Goal: Task Accomplishment & Management: Manage account settings

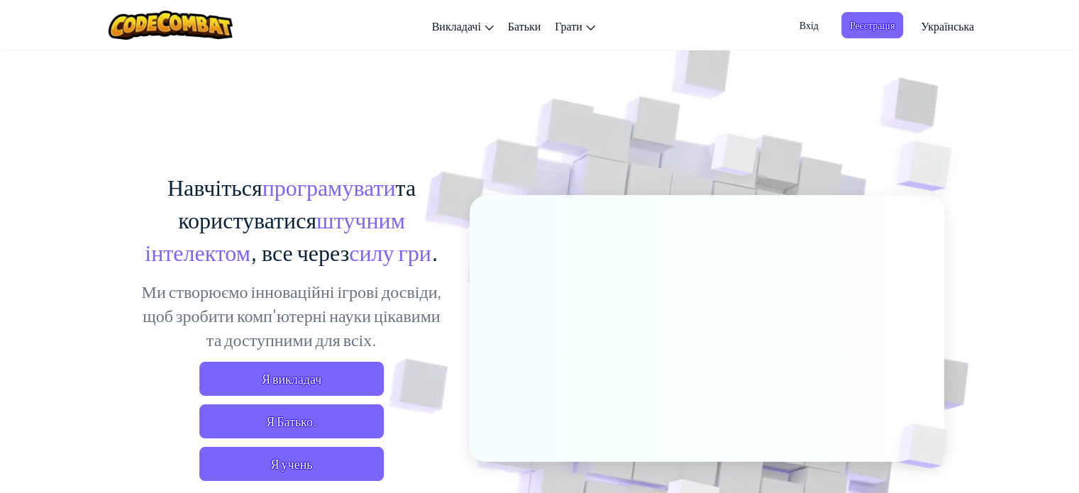
click at [803, 25] on span "Вхід" at bounding box center [809, 25] width 36 height 26
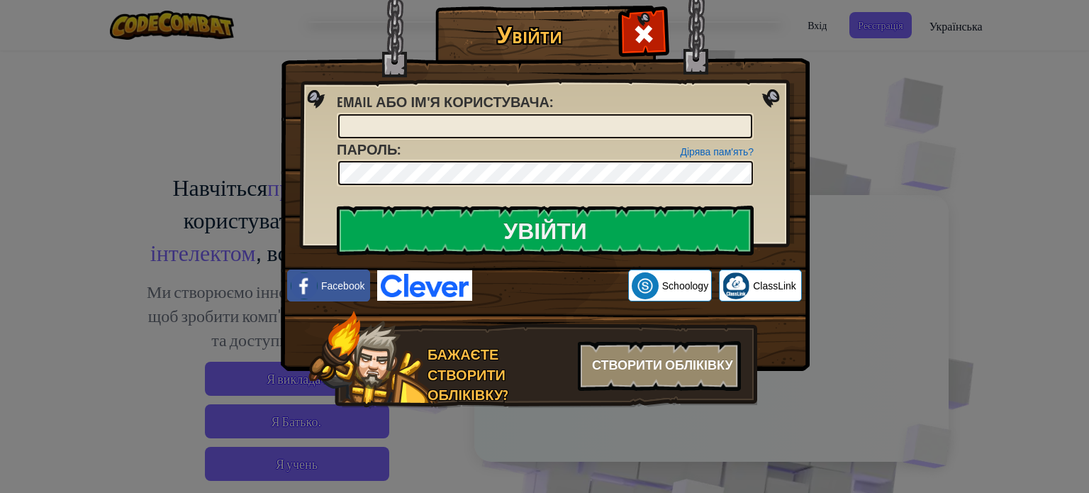
click at [673, 367] on div "Створити обліківку" at bounding box center [659, 366] width 163 height 50
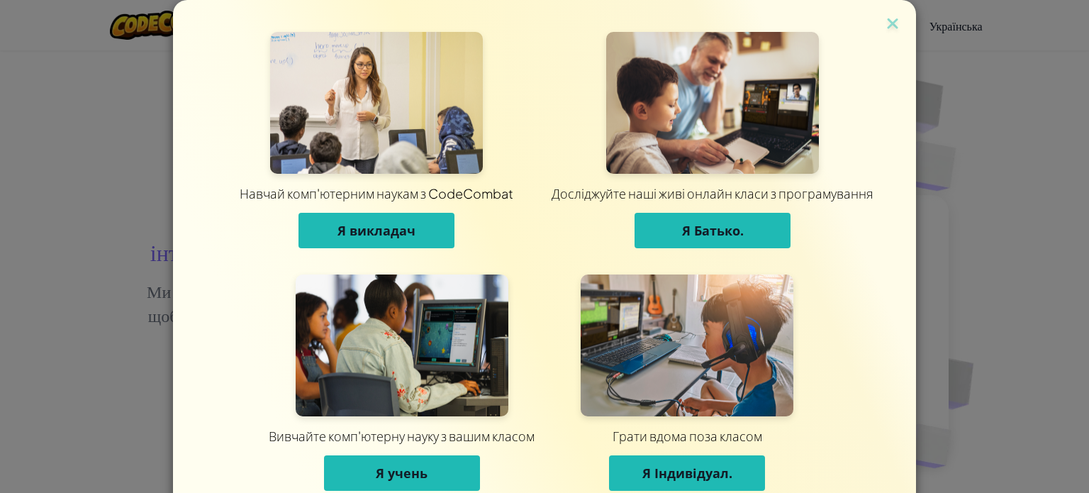
click at [404, 225] on span "Я викладач" at bounding box center [377, 230] width 78 height 17
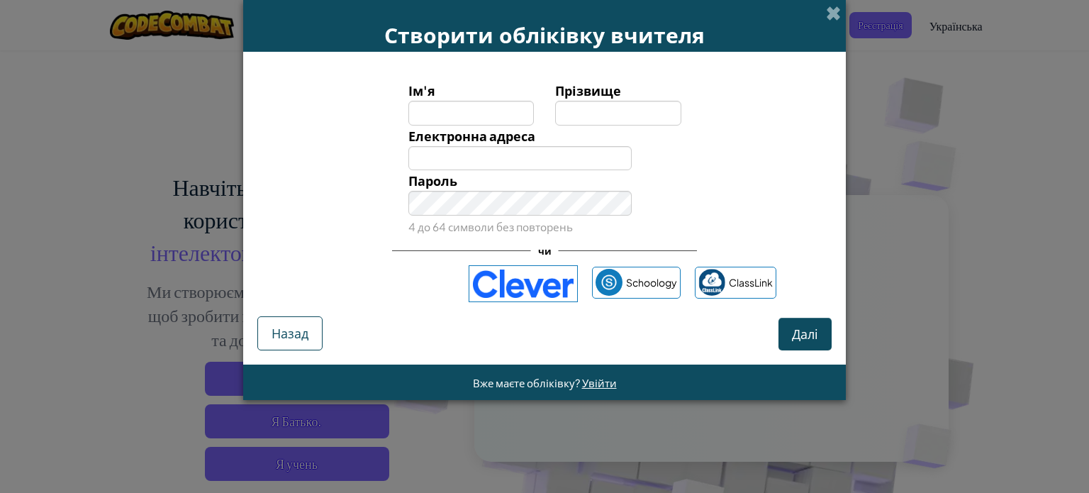
click at [477, 112] on input "Ім'я" at bounding box center [472, 113] width 126 height 25
type input "Богдан"
type input "Греля"
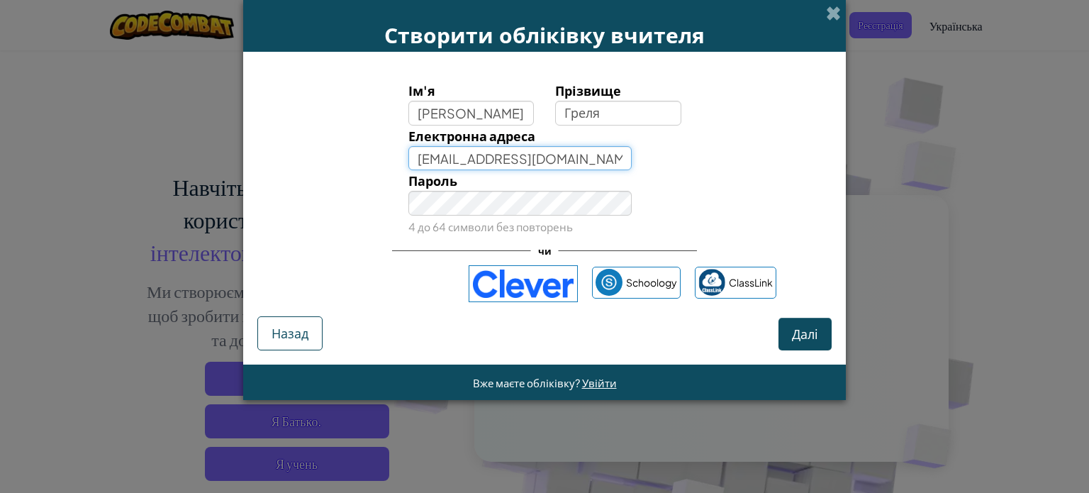
type input "[EMAIL_ADDRESS][DOMAIN_NAME]"
drag, startPoint x: 587, startPoint y: 166, endPoint x: 375, endPoint y: 156, distance: 211.6
click at [375, 156] on div "Електронна адреса borsldgjk32@gmail.com Email в порядку!" at bounding box center [544, 148] width 589 height 45
click at [581, 157] on input "[EMAIL_ADDRESS][DOMAIN_NAME]" at bounding box center [521, 158] width 224 height 25
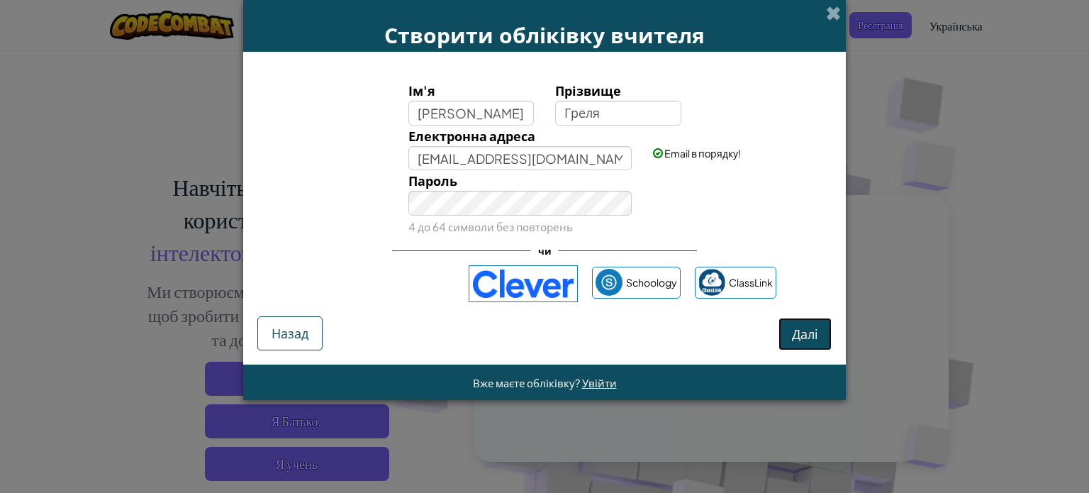
click at [813, 326] on span "Далі" at bounding box center [805, 334] width 26 height 16
select select "Ukraine"
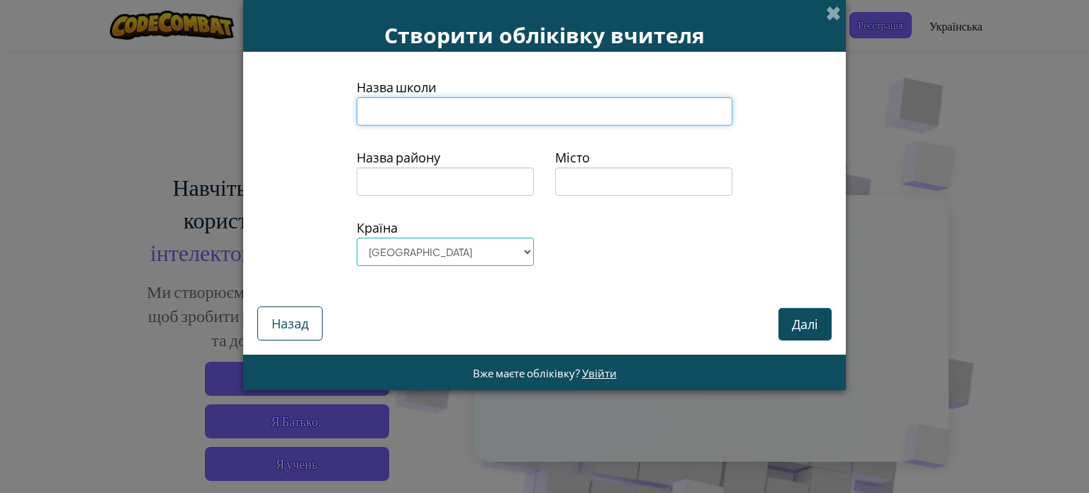
click at [647, 107] on input at bounding box center [545, 111] width 376 height 28
type input "АГрономічненський ліцей"
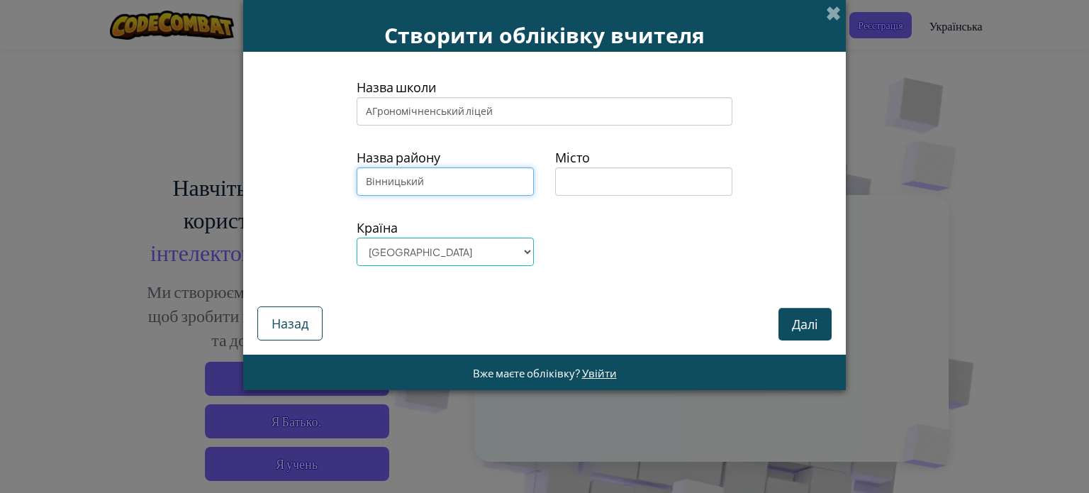
type input "Вінницький"
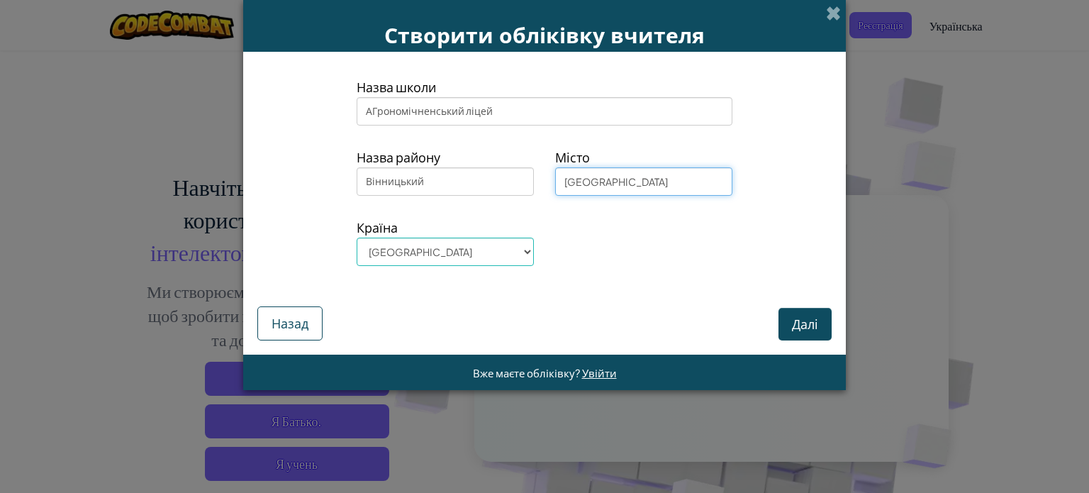
type input "Вінниця"
click at [800, 334] on button "Далі" at bounding box center [805, 324] width 53 height 33
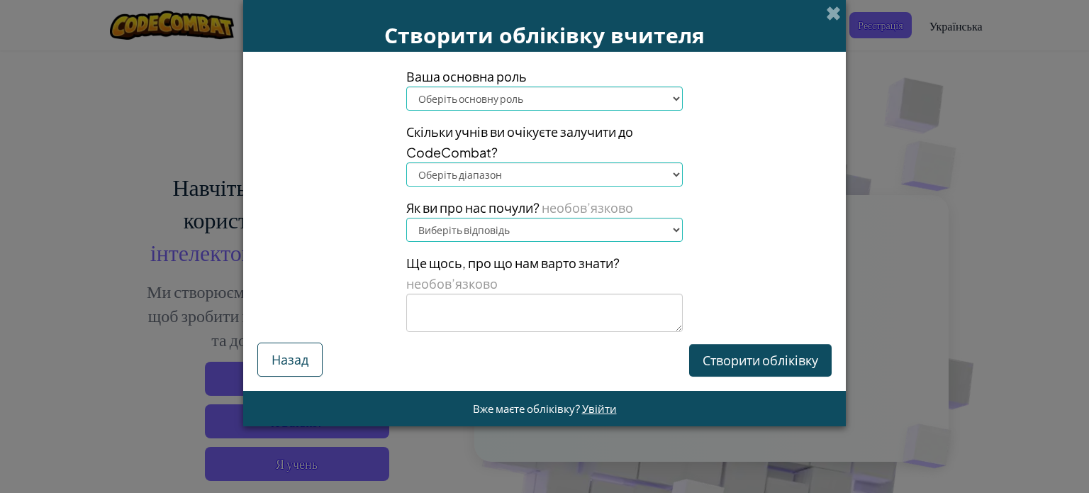
click at [538, 96] on select "Оберіть основну роль Директор Батьки Координатор технологій Вчитель Спеціаліст/…" at bounding box center [544, 99] width 277 height 24
select select "Teacher"
click at [406, 87] on select "Оберіть основну роль Директор Батьки Координатор технологій Вчитель Спеціаліст/…" at bounding box center [544, 99] width 277 height 24
click at [497, 175] on select "Оберіть діапазон 1-10 11-50 51-100 101-200 201-500 501-1000 1000+" at bounding box center [544, 174] width 277 height 24
select select "1-10"
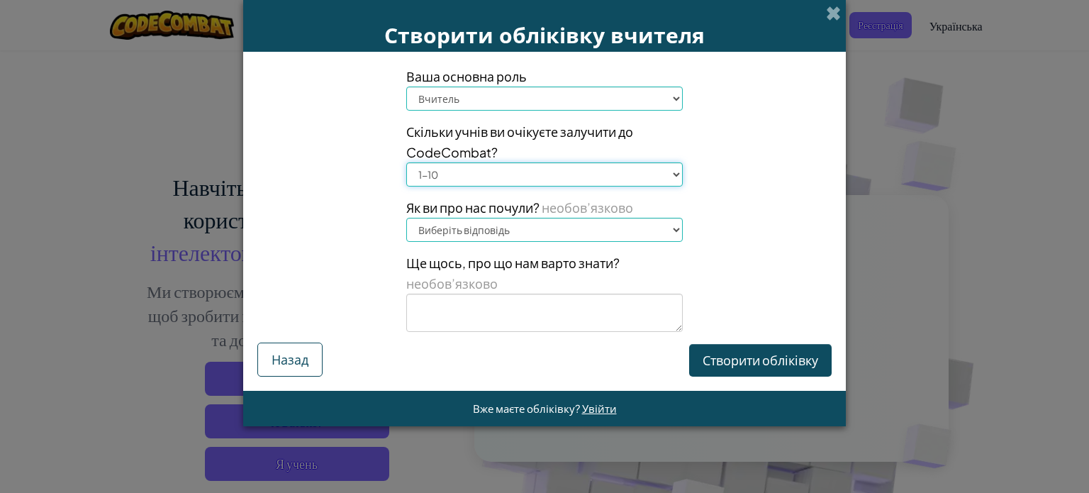
click at [406, 162] on select "Оберіть діапазон 1-10 11-50 51-100 101-200 201-500 501-1000 1000+" at bounding box center [544, 174] width 277 height 24
click at [491, 228] on select "Виберіть відповідь Конференція (наприклад, ISTE) Code.org/Hour of Code Вчитель …" at bounding box center [544, 230] width 277 height 24
click at [772, 362] on button "Створити обліківку" at bounding box center [760, 360] width 143 height 33
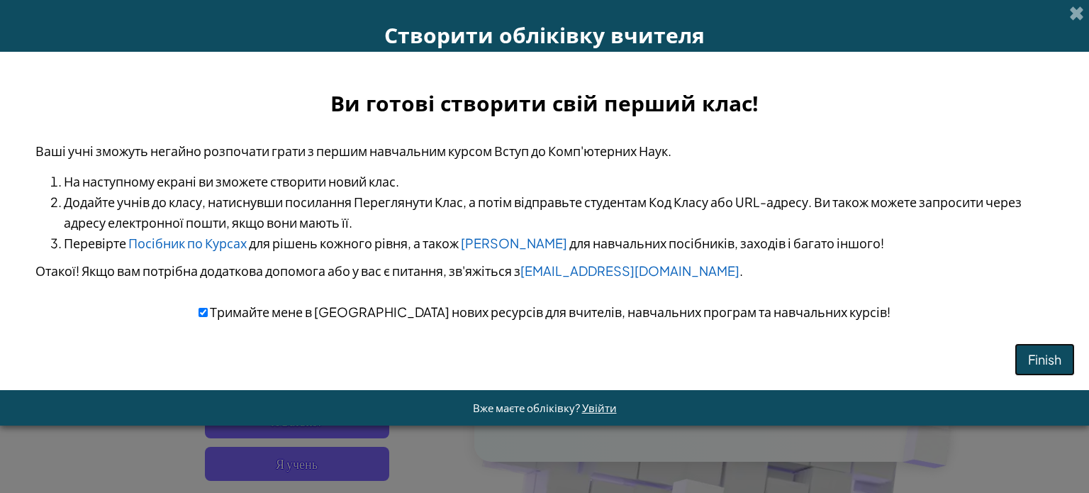
click at [1039, 362] on button "Finish" at bounding box center [1045, 359] width 60 height 33
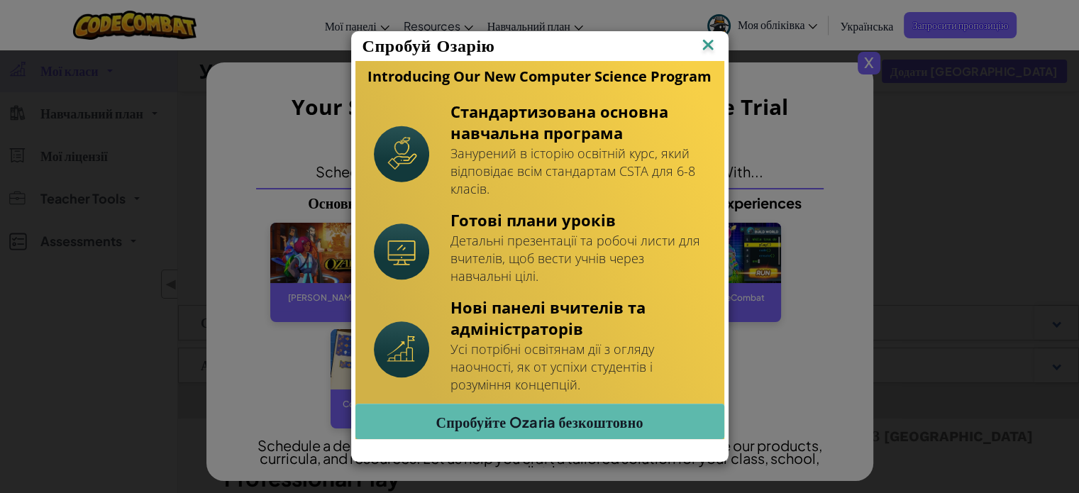
click at [706, 43] on img at bounding box center [708, 45] width 18 height 21
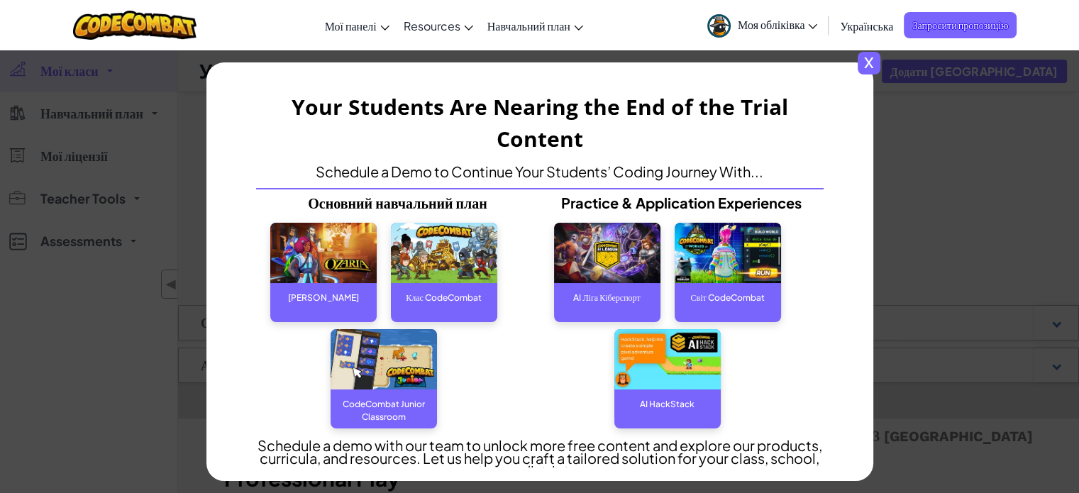
click at [874, 67] on span "x" at bounding box center [868, 63] width 23 height 23
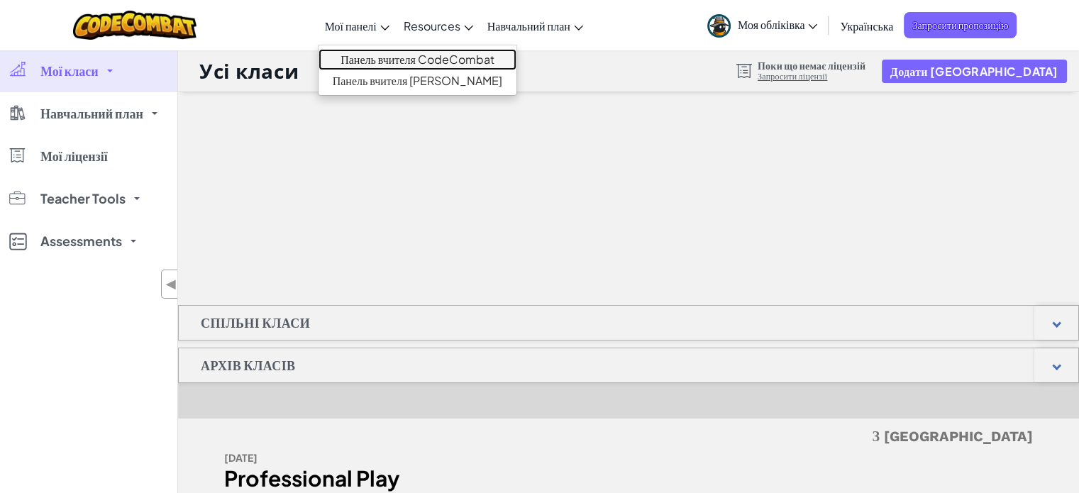
click at [372, 63] on link "Панель вчителя CodeCombat" at bounding box center [417, 59] width 199 height 21
click at [374, 60] on link "Панель вчителя CodeCombat" at bounding box center [417, 59] width 199 height 21
click at [382, 62] on link "Панель вчителя CodeCombat" at bounding box center [417, 59] width 199 height 21
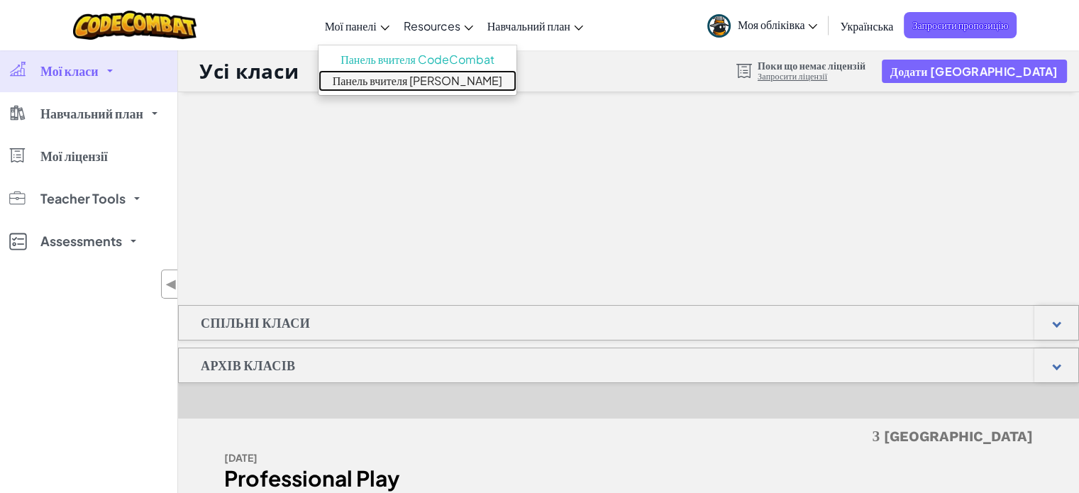
click at [365, 84] on link "Панель вчителя [PERSON_NAME]" at bounding box center [417, 80] width 199 height 21
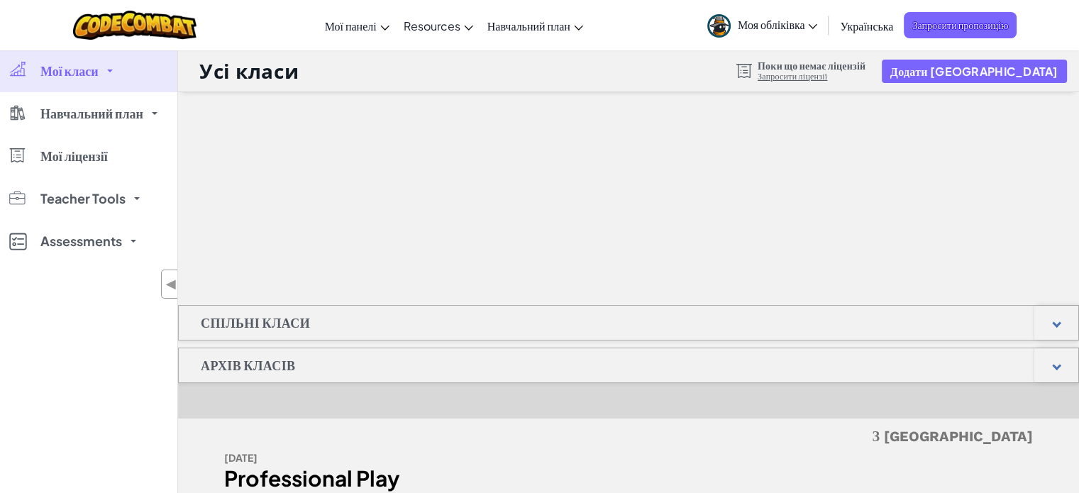
click at [109, 72] on link "Мої класи" at bounding box center [88, 71] width 177 height 43
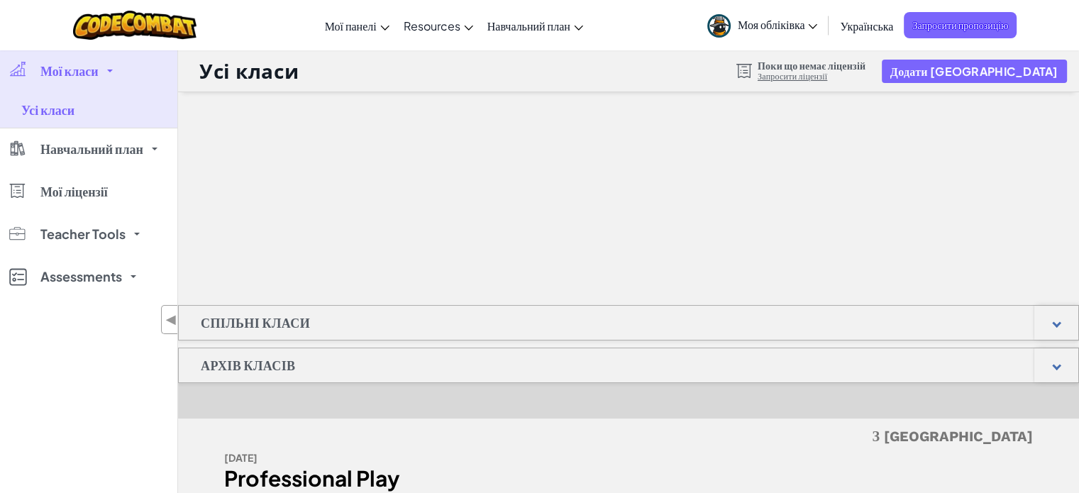
click at [109, 72] on link "Мої класи" at bounding box center [88, 71] width 177 height 43
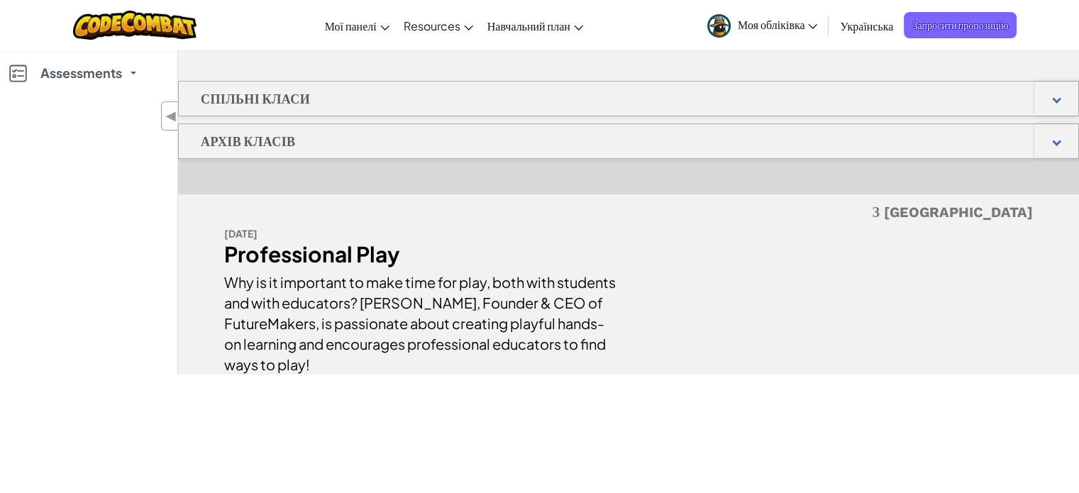
scroll to position [142, 0]
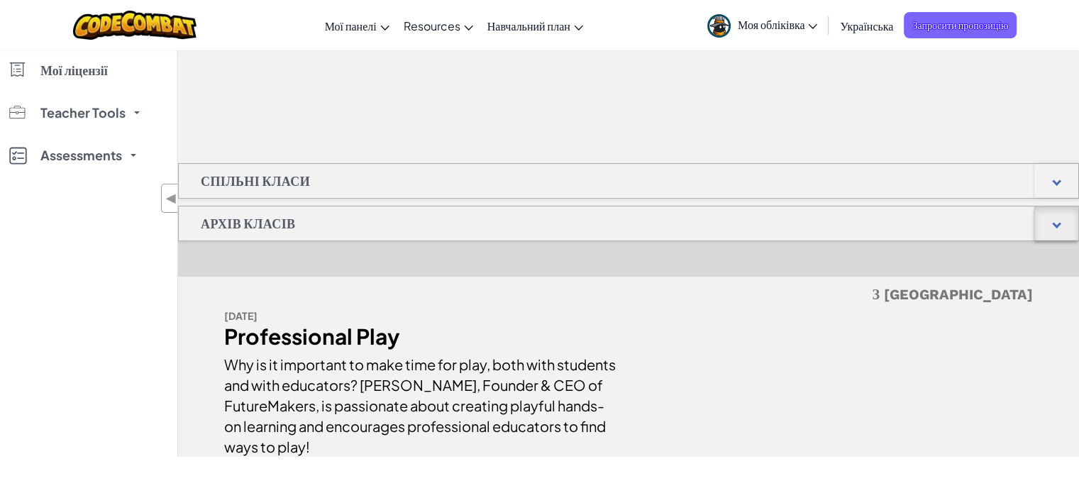
click at [1051, 224] on div at bounding box center [1056, 223] width 44 height 34
click at [1052, 224] on div at bounding box center [1056, 223] width 44 height 34
click at [1053, 187] on div at bounding box center [1056, 181] width 44 height 34
click at [168, 196] on span "◀" at bounding box center [171, 198] width 12 height 21
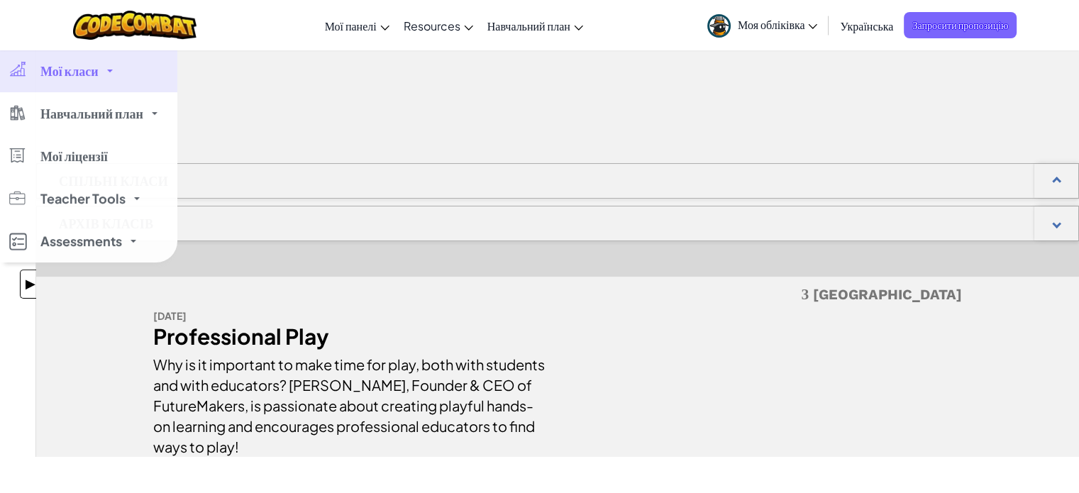
click at [28, 284] on span "▶" at bounding box center [30, 284] width 12 height 21
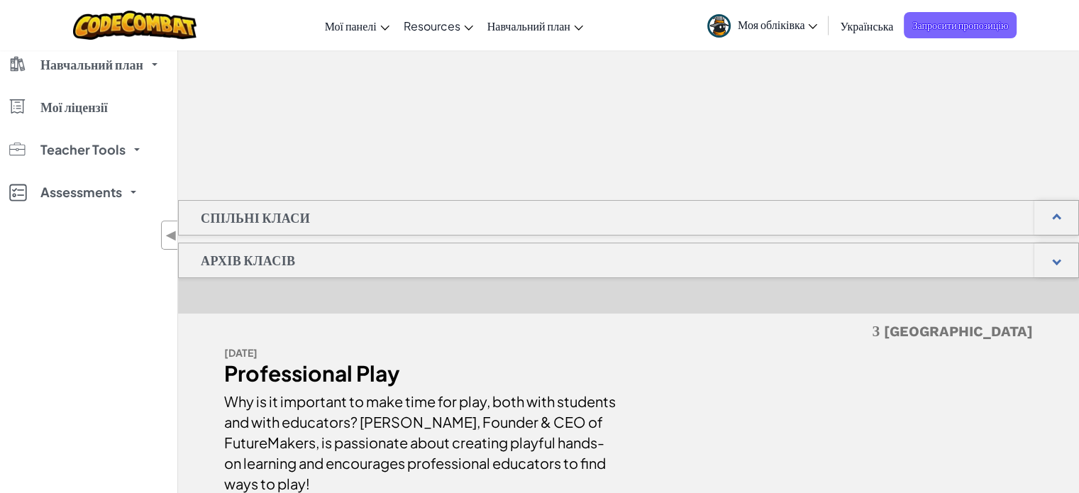
scroll to position [0, 0]
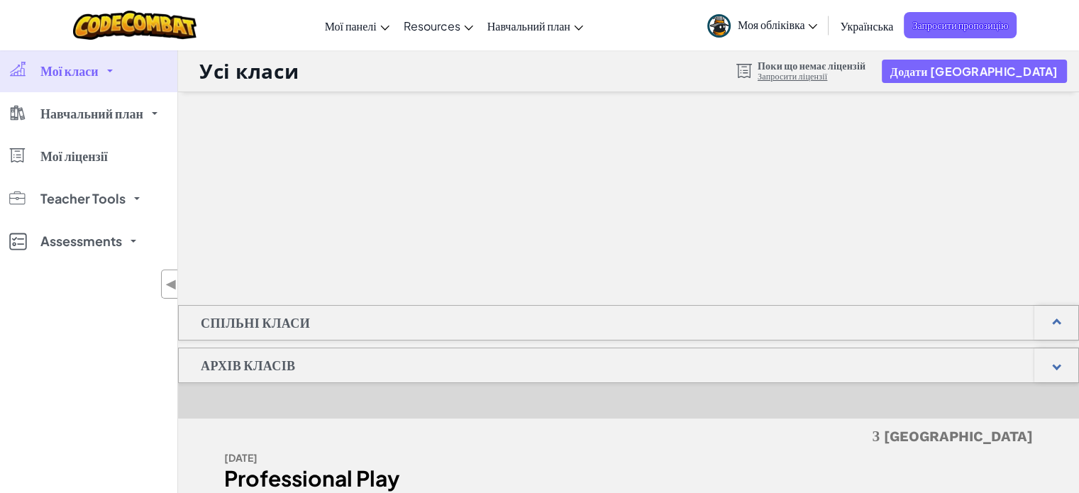
click at [809, 22] on span "Моя обліківка" at bounding box center [777, 24] width 79 height 15
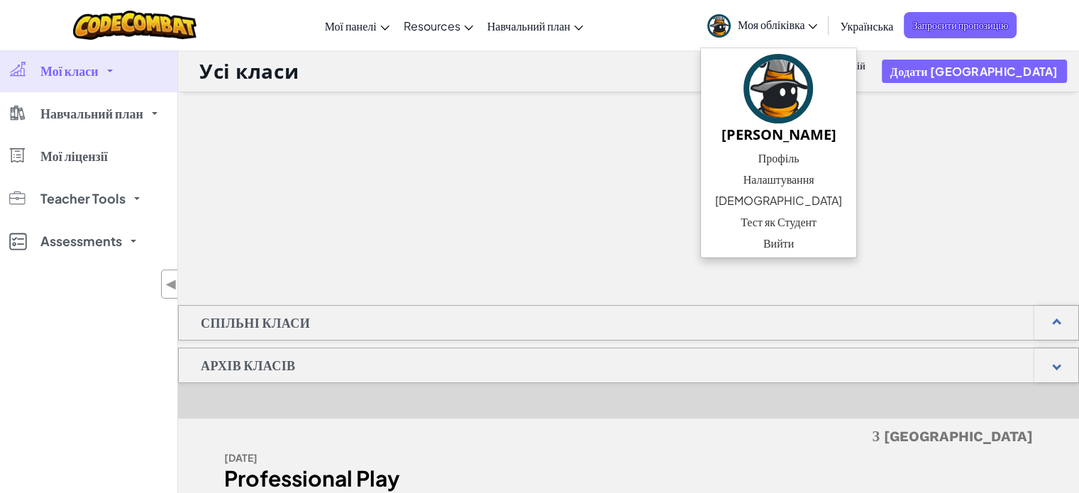
click at [967, 192] on div at bounding box center [628, 163] width 901 height 142
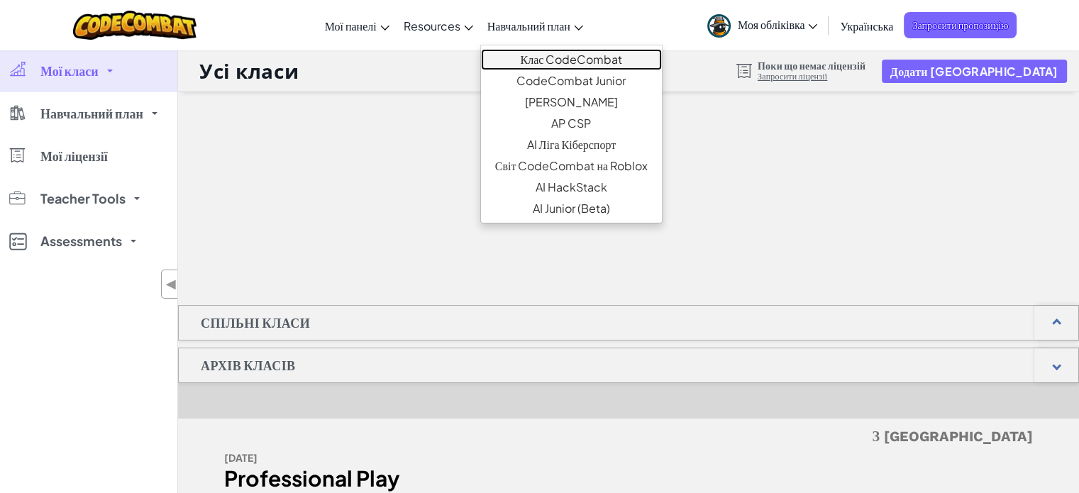
click at [567, 57] on link "Клас CodeCombat" at bounding box center [571, 59] width 181 height 21
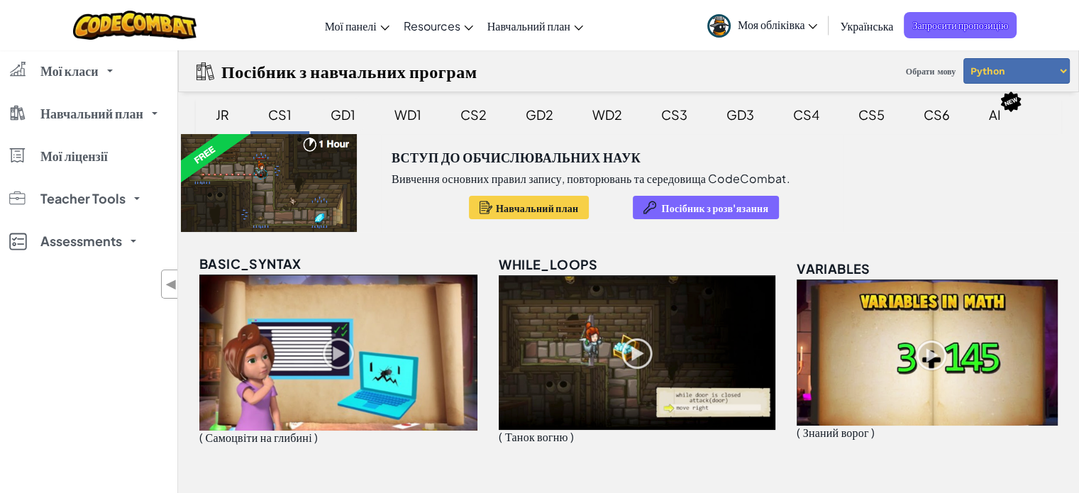
click at [340, 118] on div "GD1" at bounding box center [342, 114] width 53 height 33
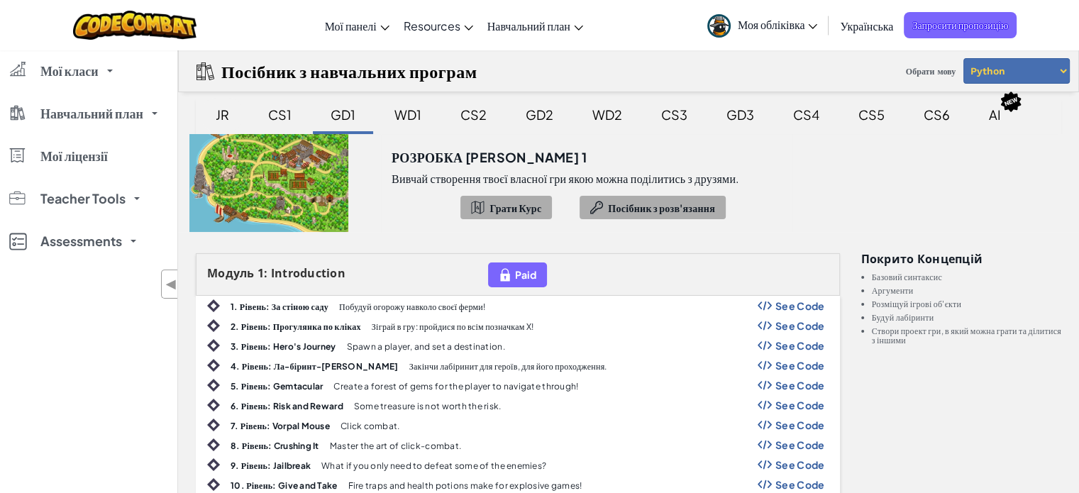
click at [217, 110] on div "JR" at bounding box center [222, 114] width 42 height 33
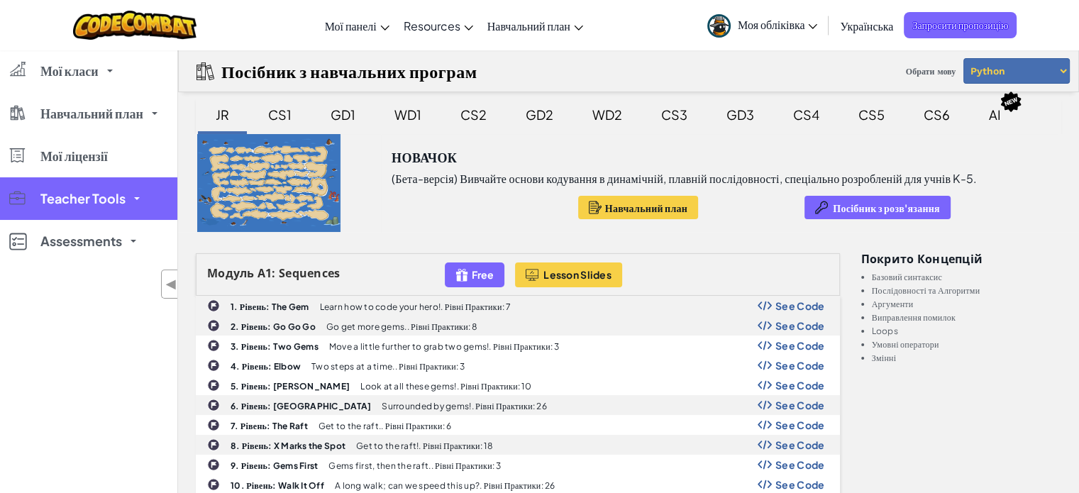
click at [100, 204] on span "Teacher Tools" at bounding box center [82, 198] width 85 height 13
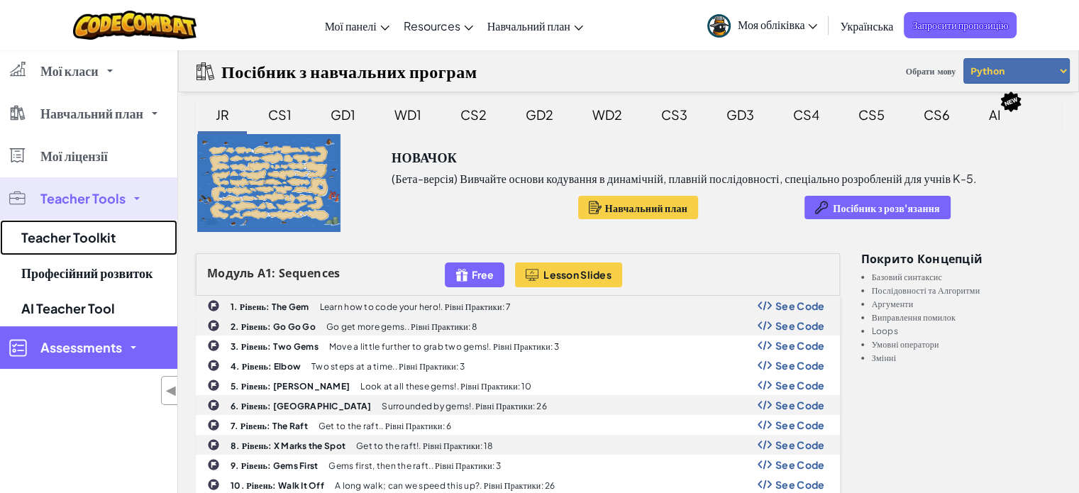
click at [99, 238] on link "Teacher Toolkit" at bounding box center [88, 237] width 177 height 35
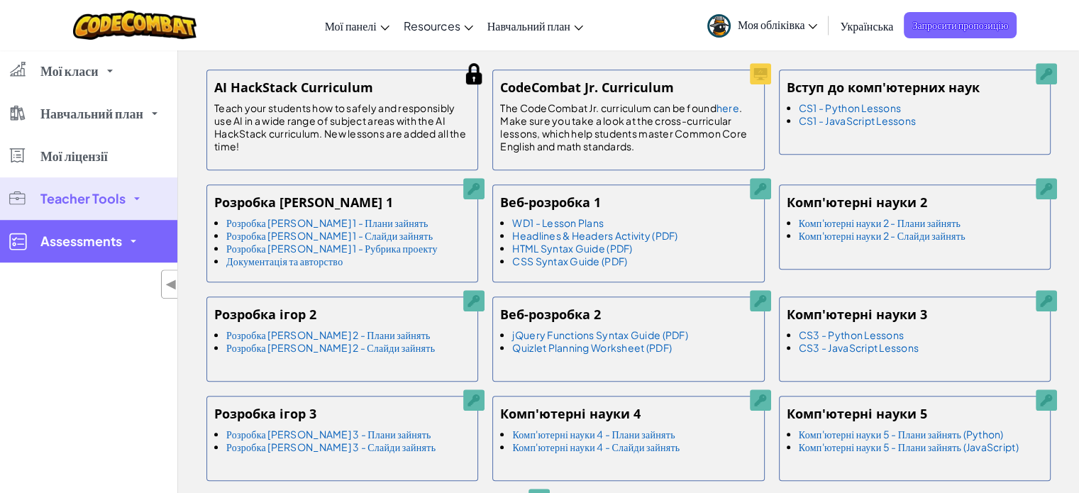
scroll to position [851, 0]
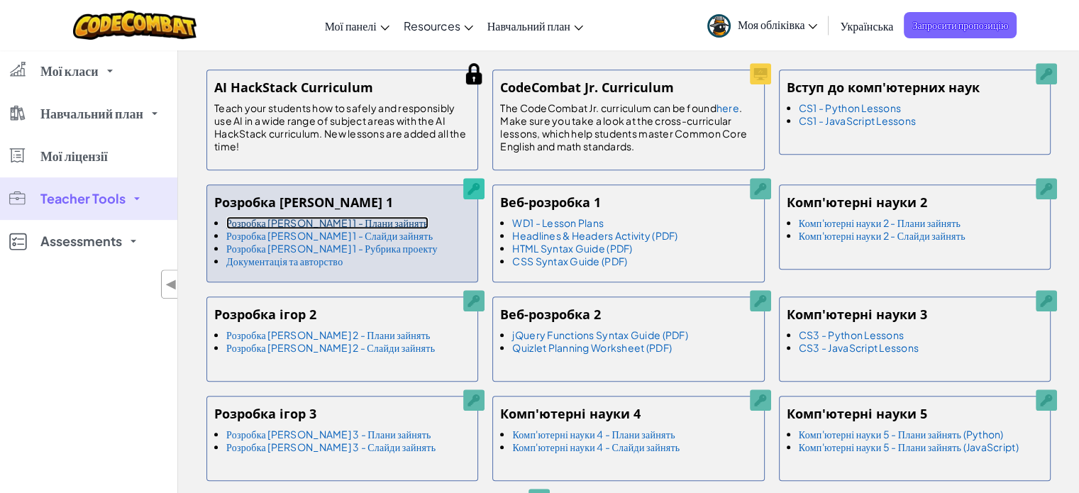
click at [345, 229] on link "Розробка [PERSON_NAME] 1 - Плани зайнять" at bounding box center [327, 222] width 202 height 13
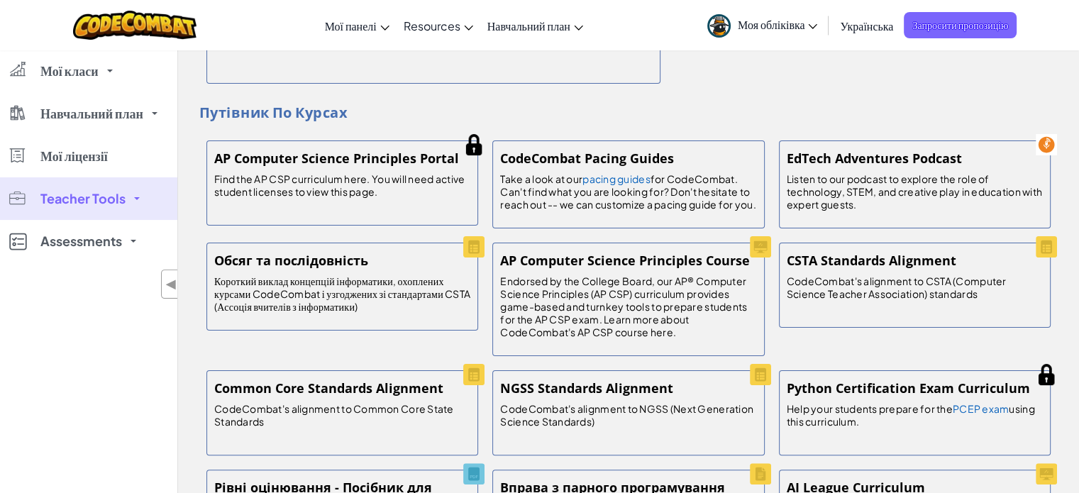
scroll to position [0, 0]
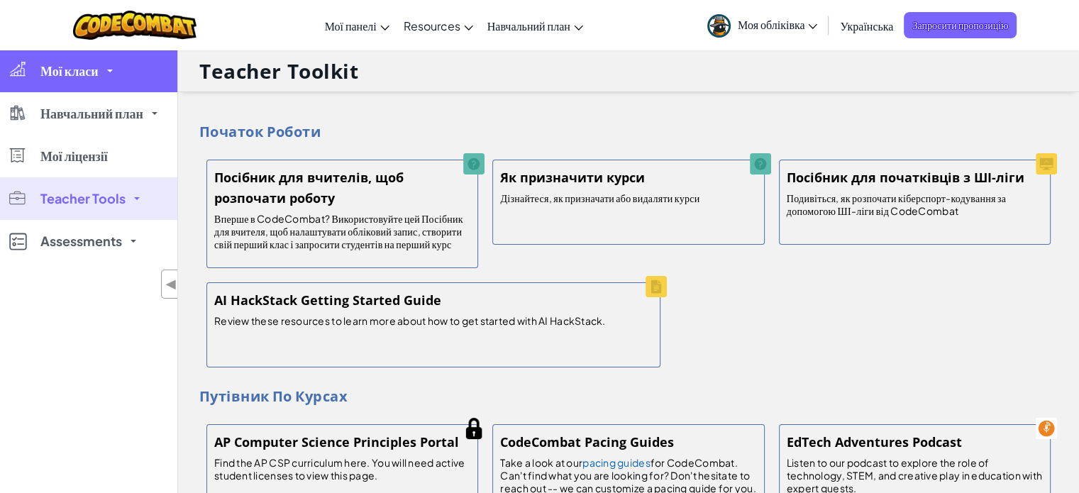
click at [108, 70] on span at bounding box center [110, 71] width 6 height 3
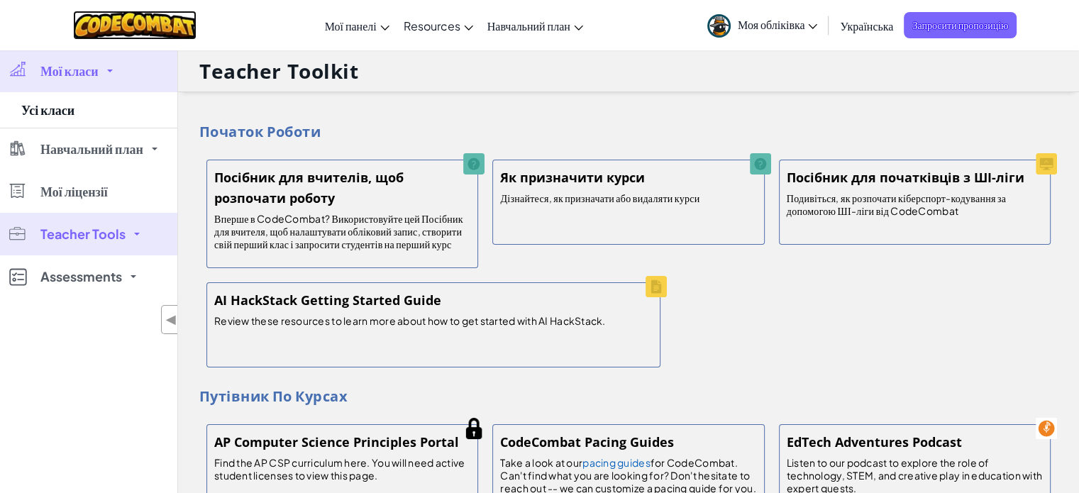
click at [136, 20] on img at bounding box center [135, 25] width 124 height 29
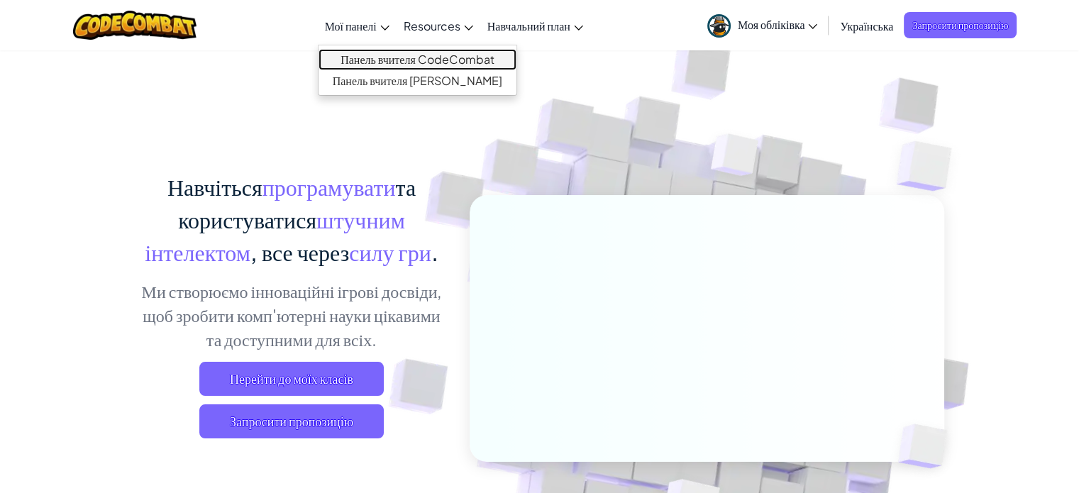
click at [374, 56] on link "Панель вчителя CodeCombat" at bounding box center [417, 59] width 199 height 21
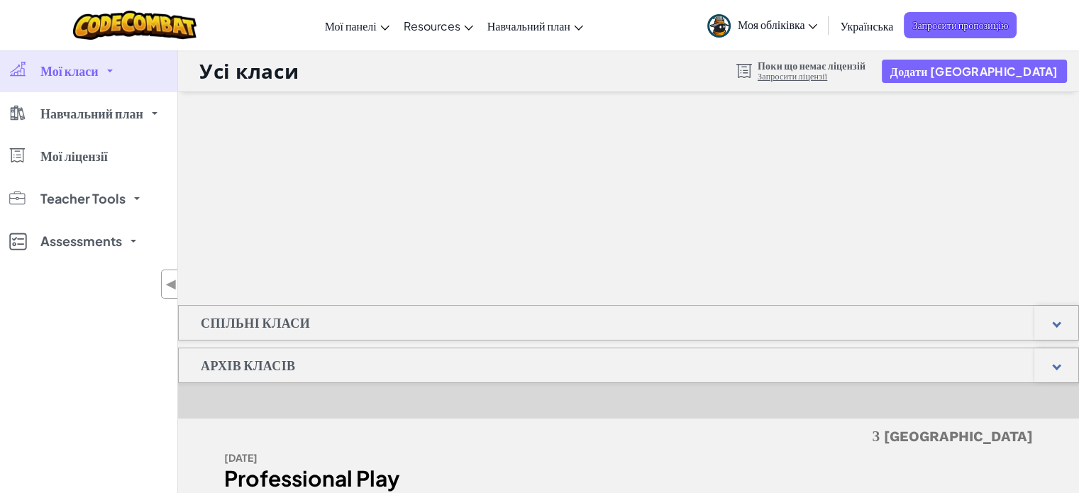
click at [111, 70] on span at bounding box center [110, 71] width 6 height 3
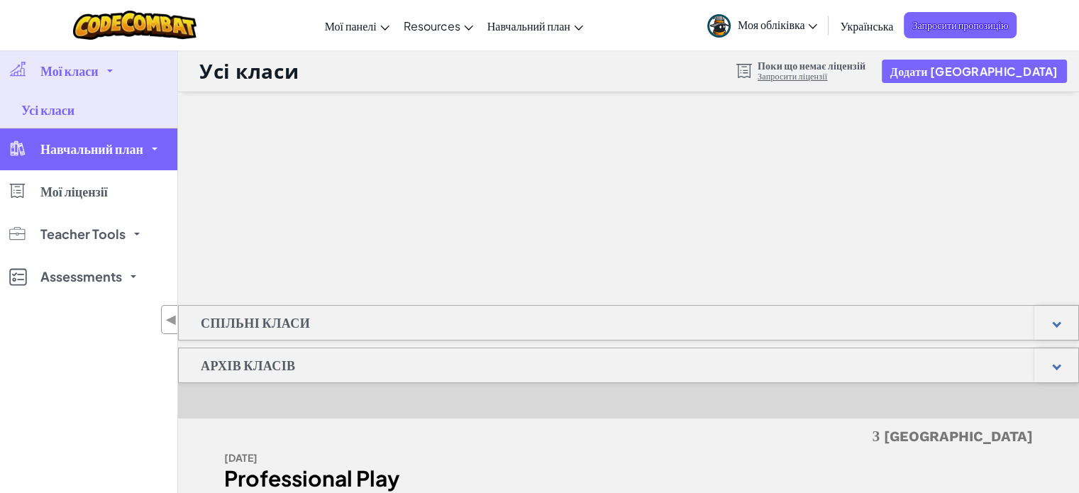
click at [147, 148] on link "Навчальний план" at bounding box center [88, 149] width 177 height 43
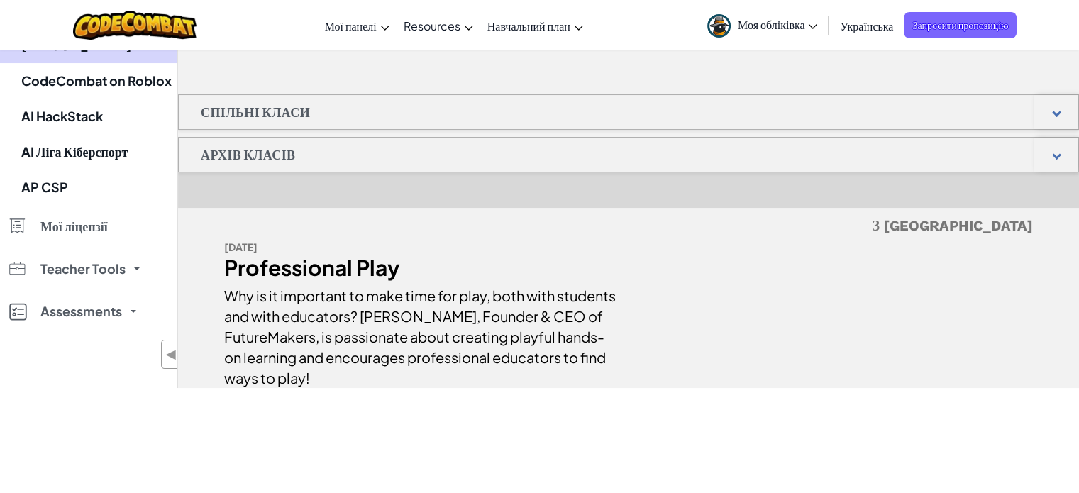
scroll to position [213, 0]
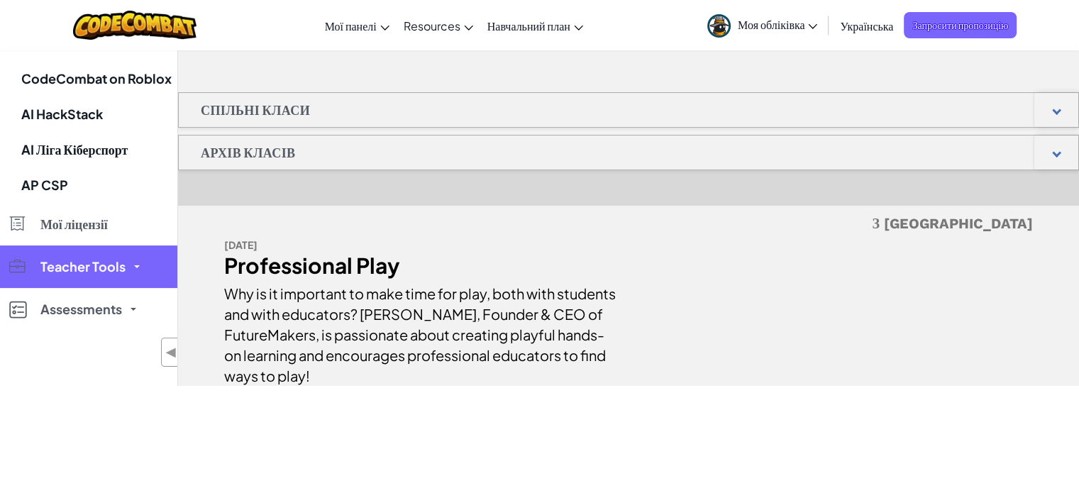
click at [117, 272] on span "Teacher Tools" at bounding box center [82, 266] width 85 height 13
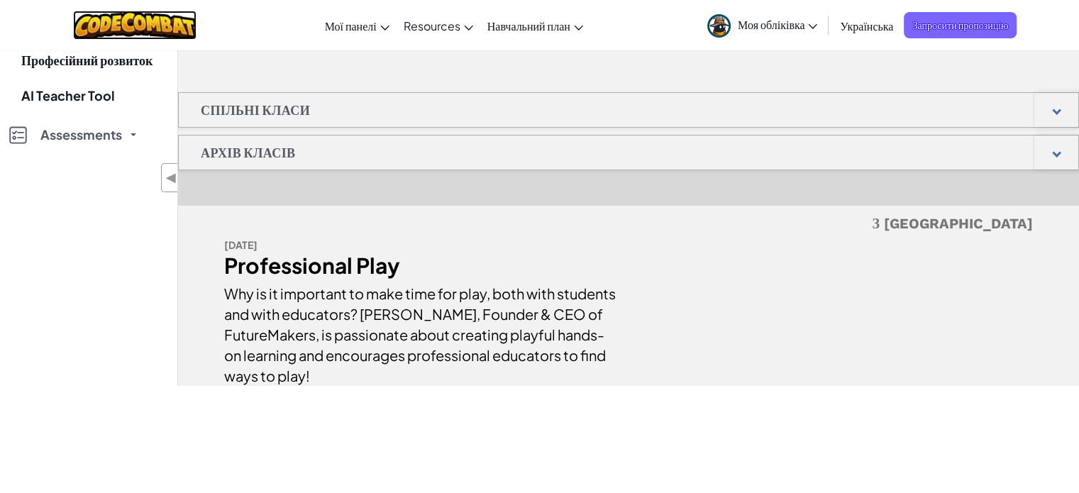
click at [142, 20] on img at bounding box center [135, 25] width 124 height 29
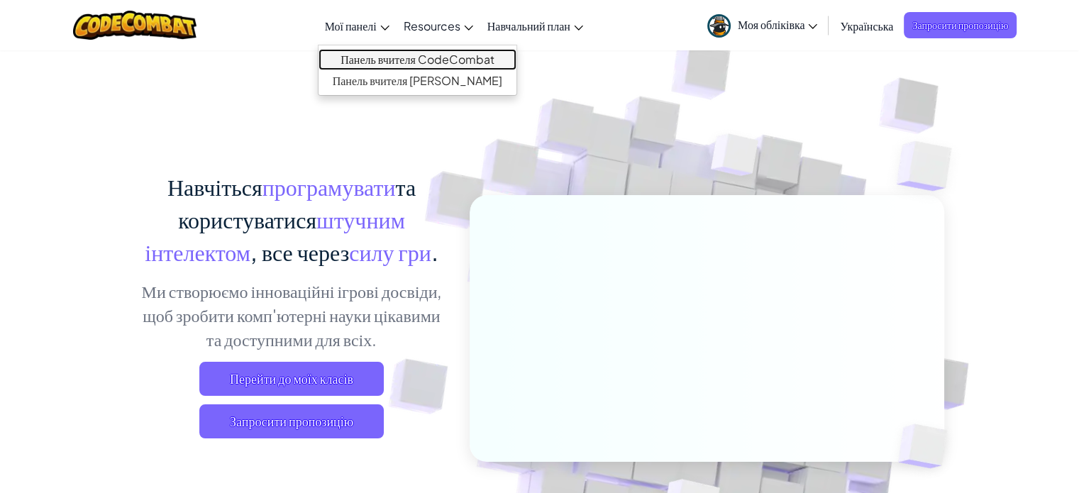
click at [377, 58] on link "Панель вчителя CodeCombat" at bounding box center [417, 59] width 199 height 21
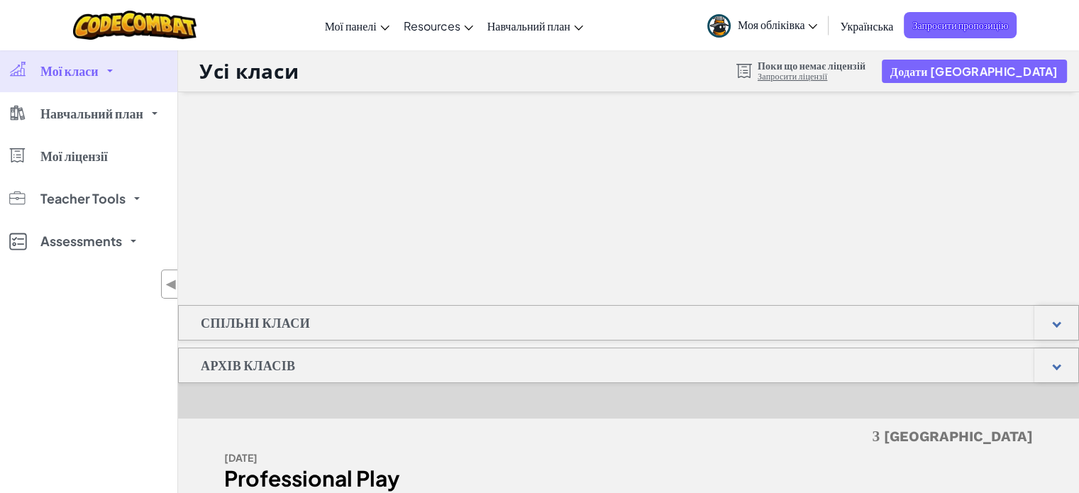
click at [812, 28] on icon at bounding box center [813, 26] width 9 height 5
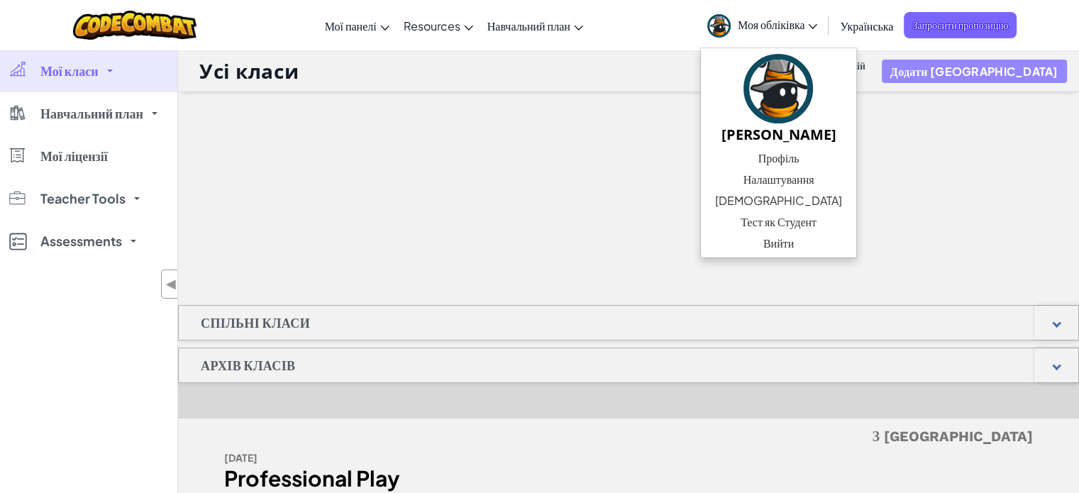
click at [1003, 69] on button "Додати [GEOGRAPHIC_DATA]" at bounding box center [974, 71] width 185 height 23
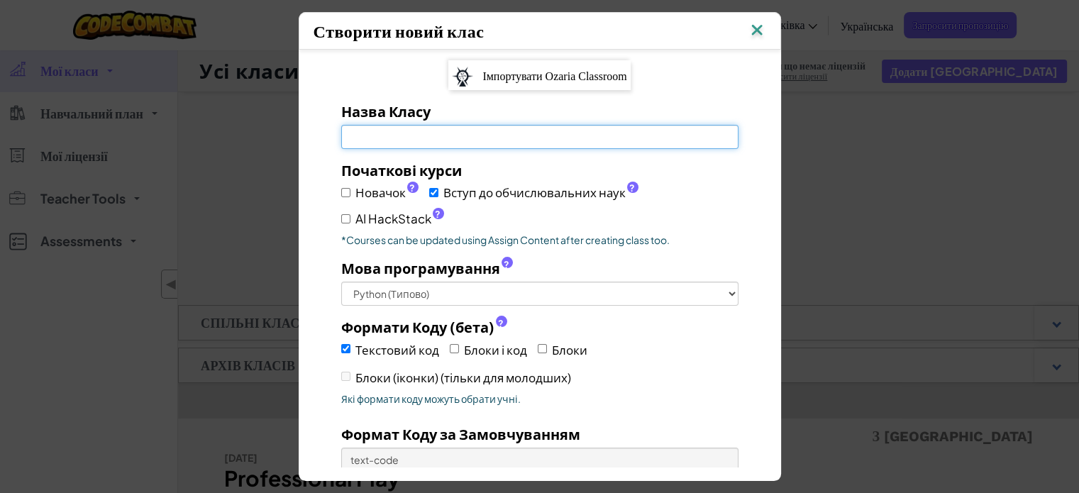
click at [524, 146] on input "Назва Класу Поле обов'язкове" at bounding box center [539, 137] width 397 height 24
type input "9-Б"
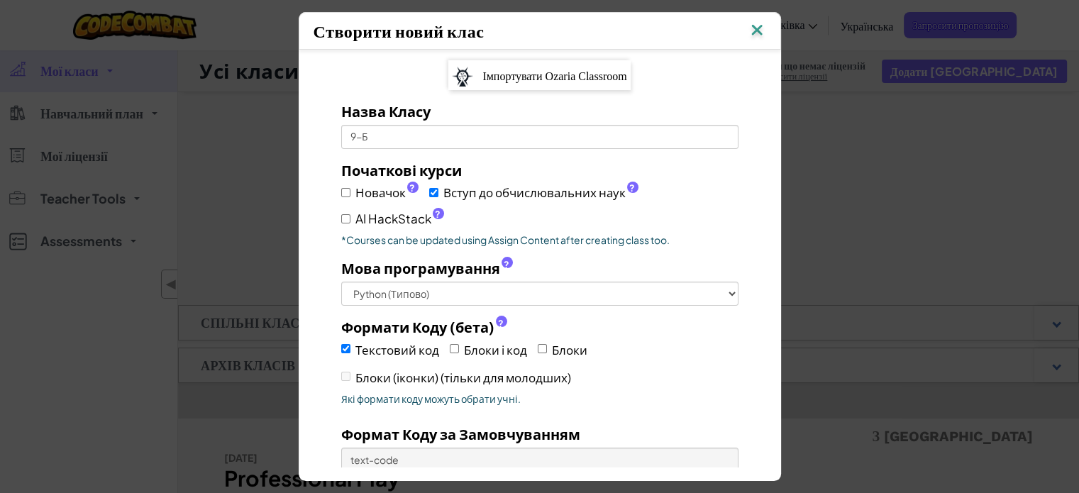
click at [482, 351] on span "Блоки і код" at bounding box center [495, 350] width 63 height 16
click at [459, 351] on input "Блоки і код" at bounding box center [454, 348] width 9 height 9
checkbox input "true"
click at [542, 348] on label "Блоки" at bounding box center [563, 349] width 50 height 22
click at [542, 348] on input "Блоки" at bounding box center [542, 348] width 9 height 9
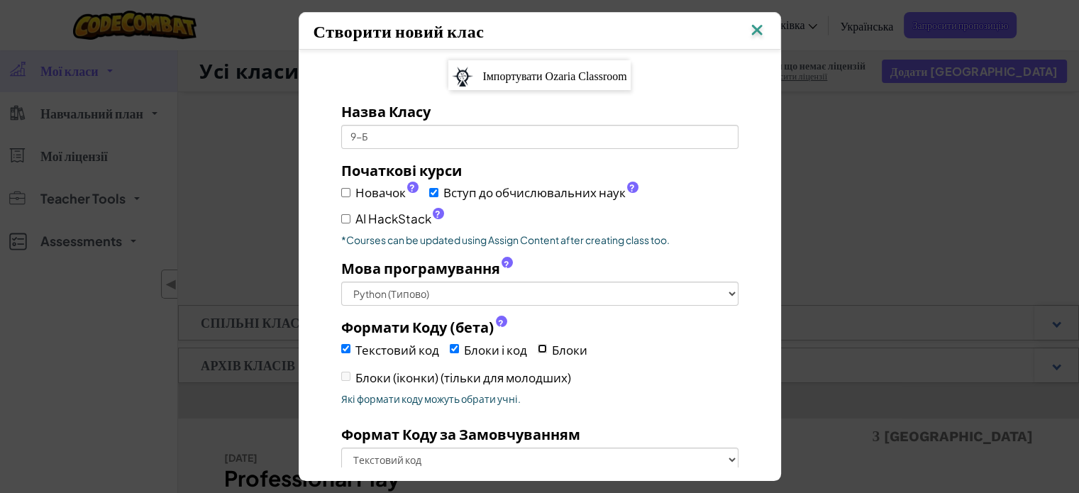
checkbox input "true"
click at [375, 373] on span "Блоки (іконки) (тільки для молодших)" at bounding box center [463, 378] width 216 height 16
click at [375, 378] on span "Блоки (іконки) (тільки для молодших)" at bounding box center [463, 378] width 216 height 16
click at [341, 191] on input "Новачок ?" at bounding box center [345, 192] width 9 height 9
checkbox input "true"
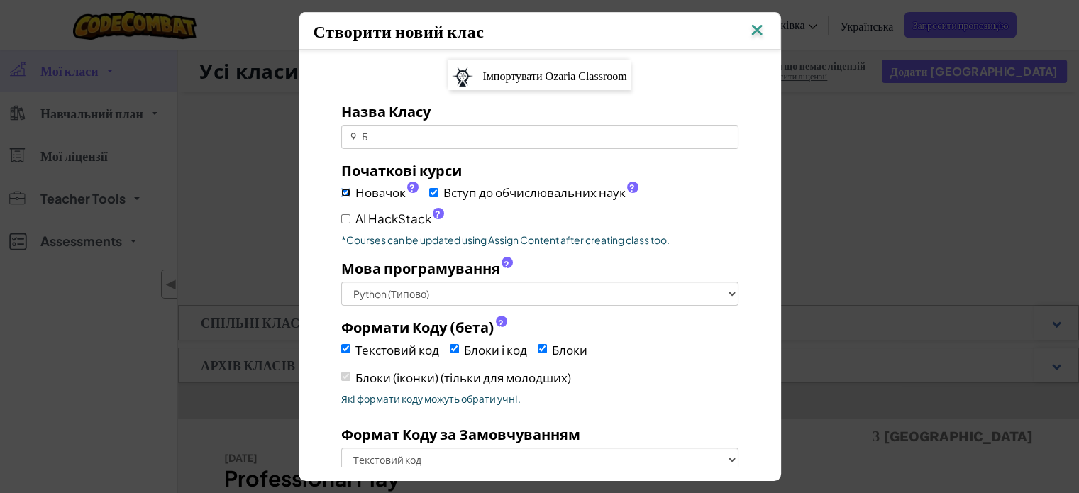
checkbox input "true"
click at [341, 191] on input "Новачок ?" at bounding box center [345, 192] width 9 height 9
checkbox input "false"
click at [341, 219] on input "AI HackStack ?" at bounding box center [345, 218] width 9 height 9
checkbox input "true"
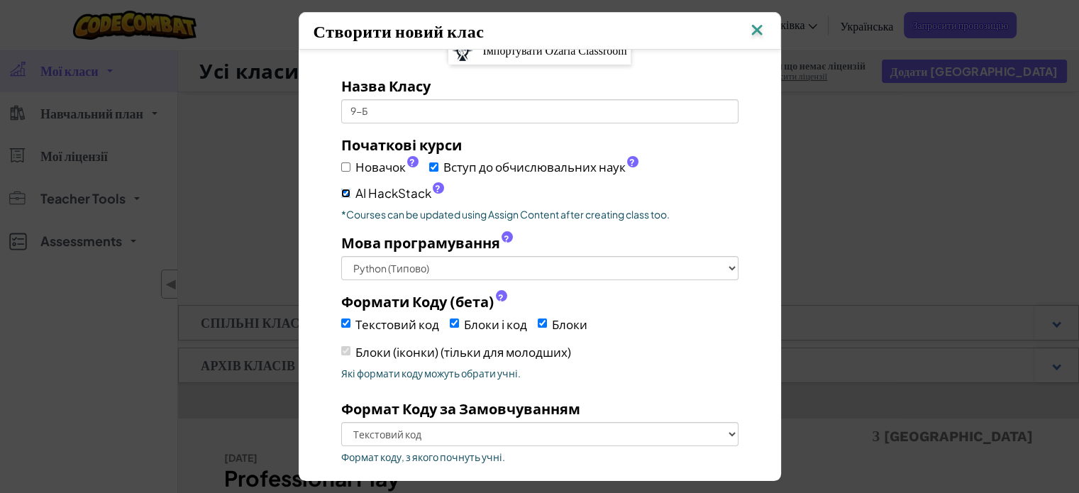
scroll to position [105, 0]
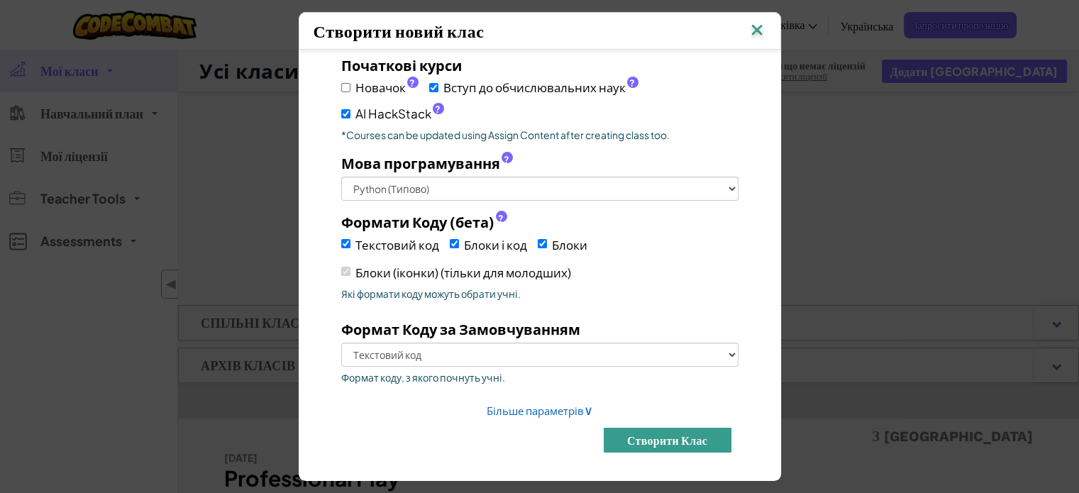
click at [682, 434] on button "Створити клас" at bounding box center [668, 440] width 128 height 25
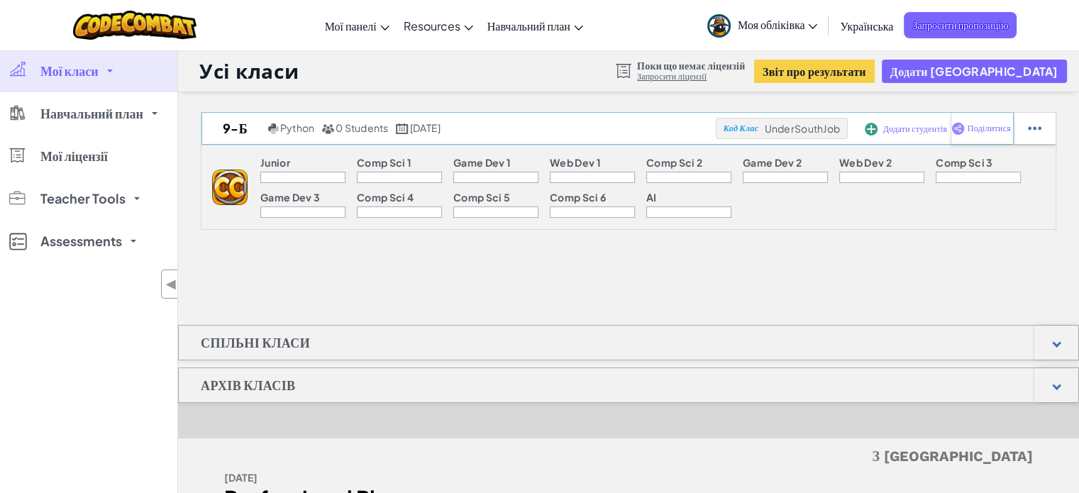
click at [894, 130] on span "Додати студентів" at bounding box center [915, 129] width 65 height 9
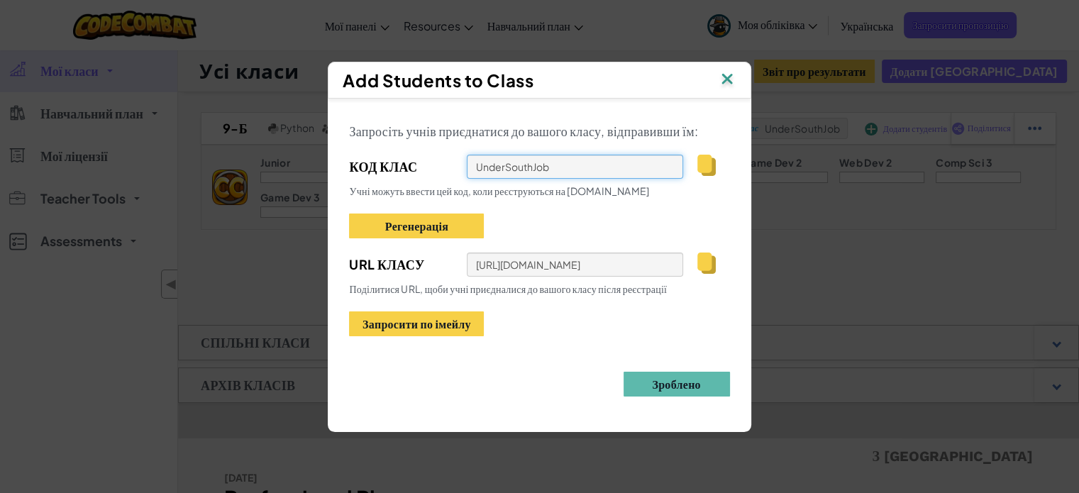
click at [564, 172] on input "UnderSouthJob" at bounding box center [575, 167] width 216 height 24
drag, startPoint x: 536, startPoint y: 172, endPoint x: 550, endPoint y: 171, distance: 14.2
click at [538, 172] on input "UnderSouthJob" at bounding box center [575, 167] width 216 height 24
click at [699, 163] on img at bounding box center [706, 165] width 18 height 21
click at [697, 266] on img at bounding box center [706, 262] width 18 height 21
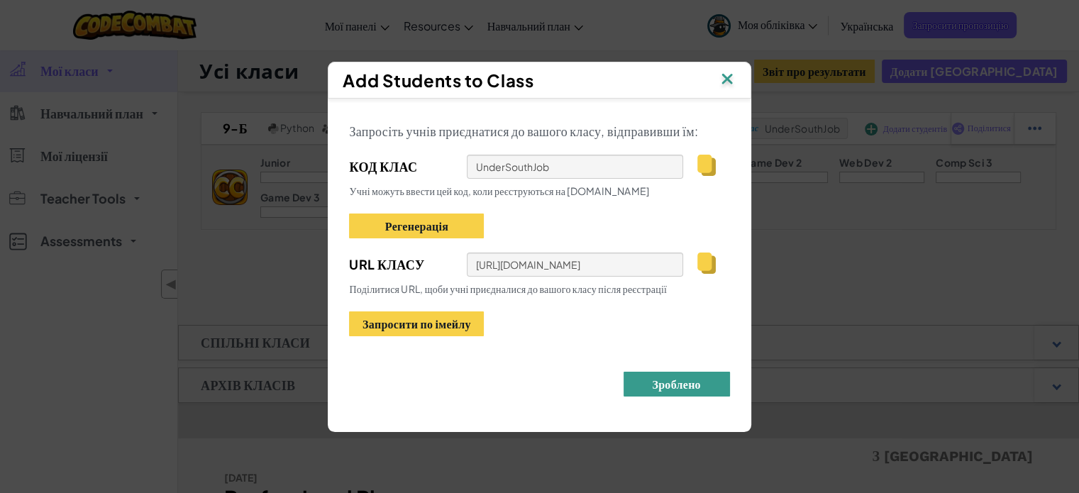
click at [689, 383] on button "Зроблено" at bounding box center [676, 384] width 106 height 25
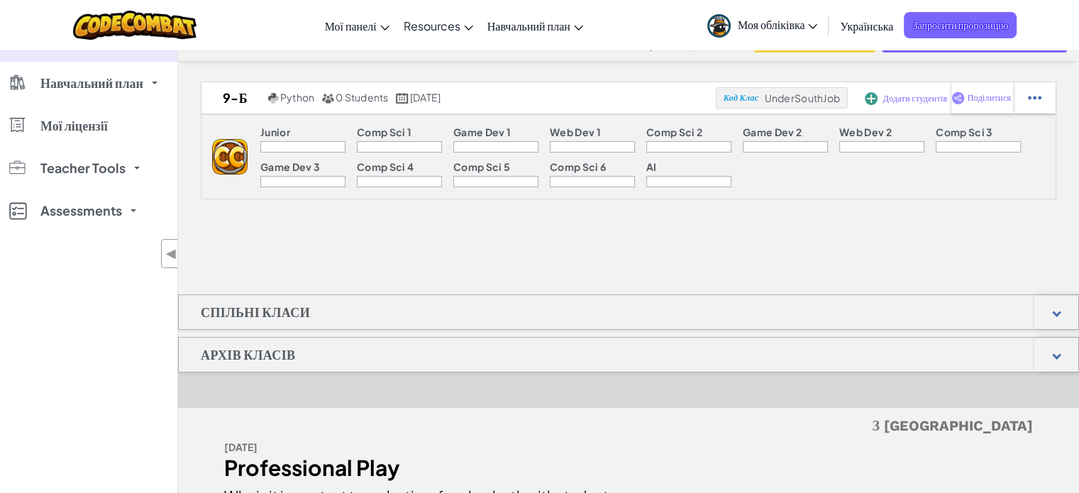
scroll to position [0, 0]
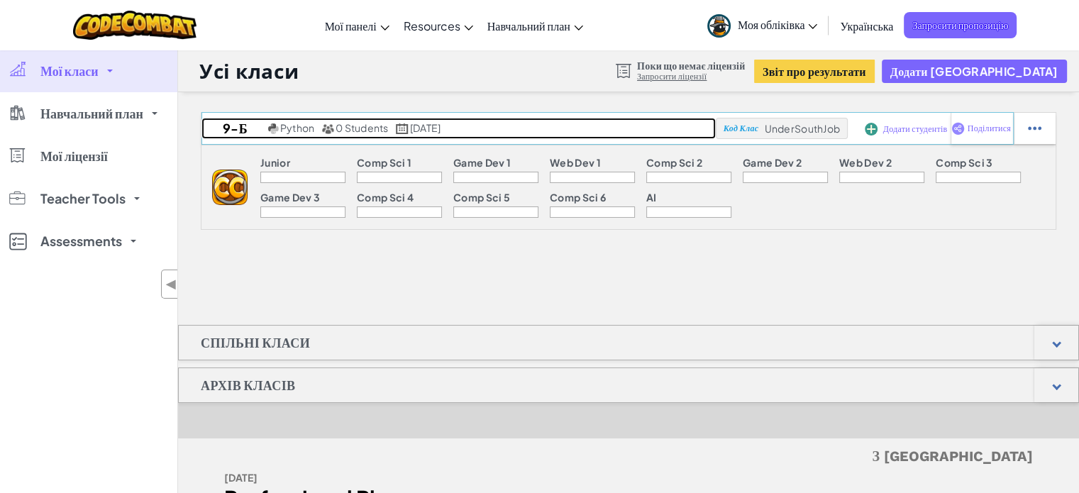
click at [236, 127] on h2 "9-Б" at bounding box center [232, 128] width 63 height 21
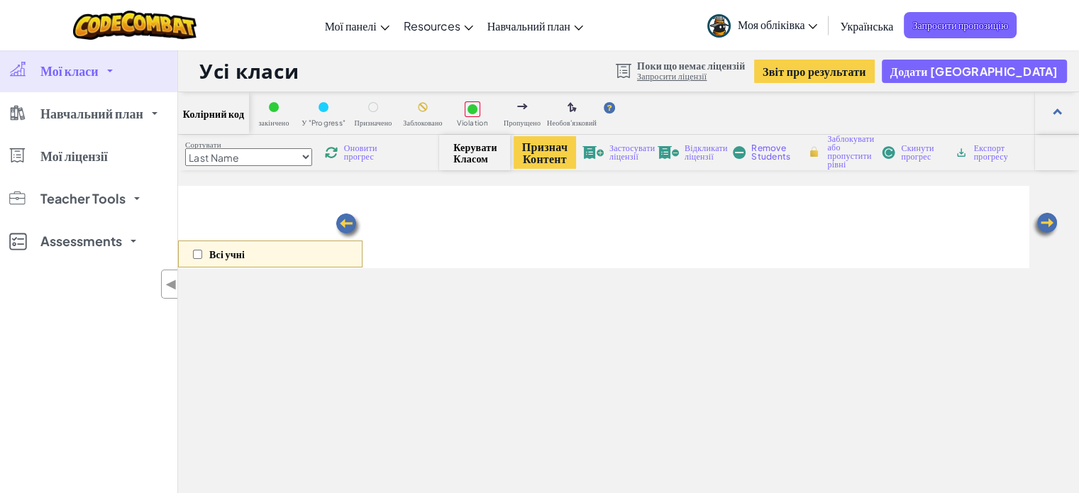
select select "560f1a9f22961295f9427742"
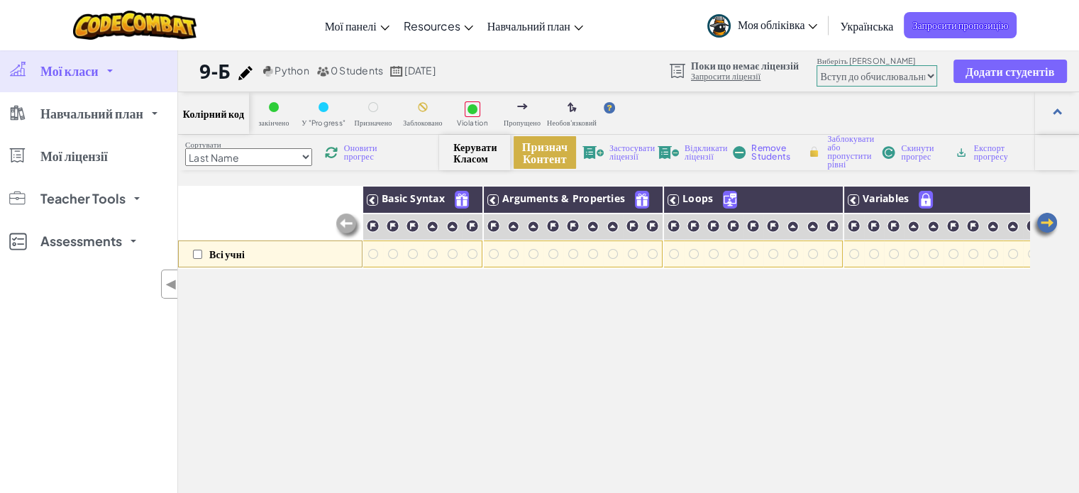
click at [546, 154] on button "Признач Контент" at bounding box center [544, 152] width 62 height 33
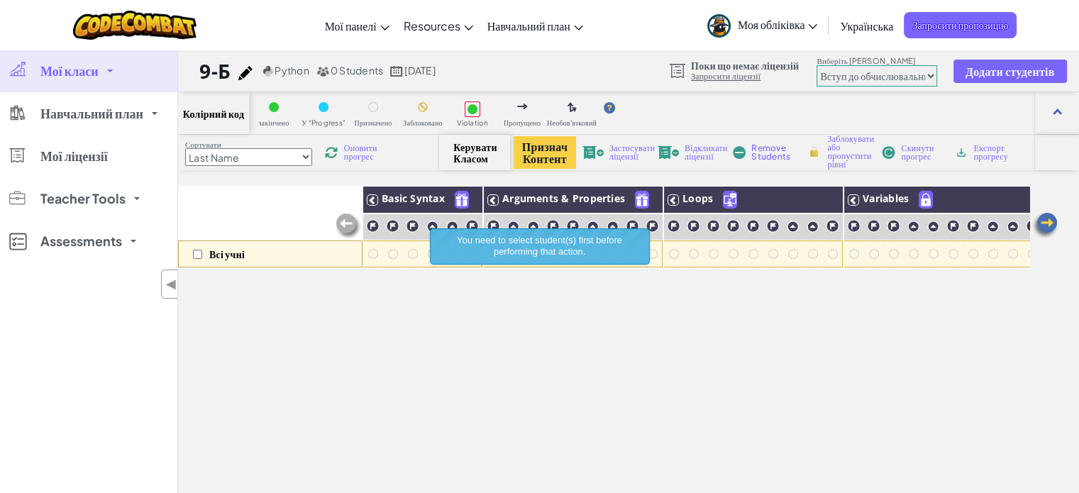
click at [542, 371] on div "Всі учні Basic Syntax Arguments & Properties Loops Variables" at bounding box center [603, 397] width 851 height 422
click at [372, 199] on icon at bounding box center [372, 200] width 10 height 10
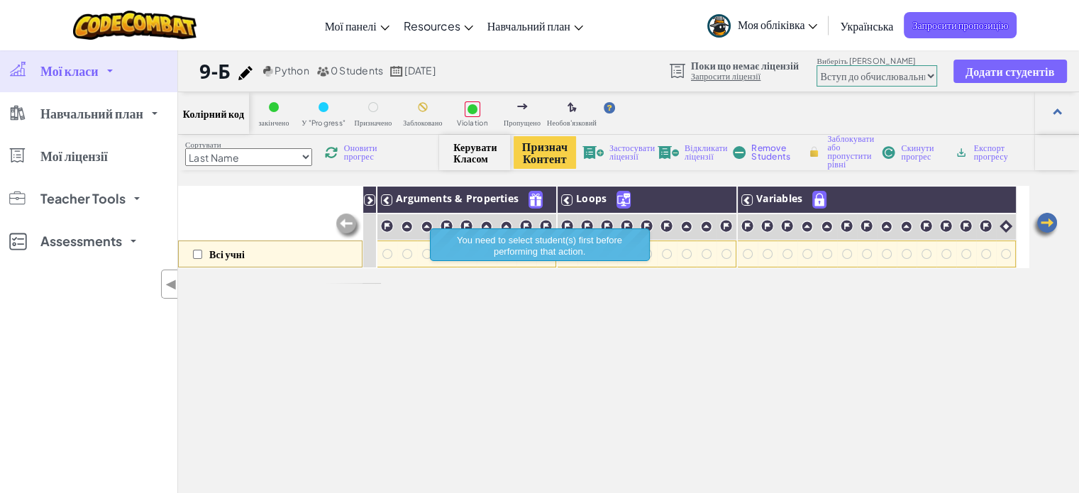
click at [372, 200] on icon at bounding box center [370, 200] width 10 height 10
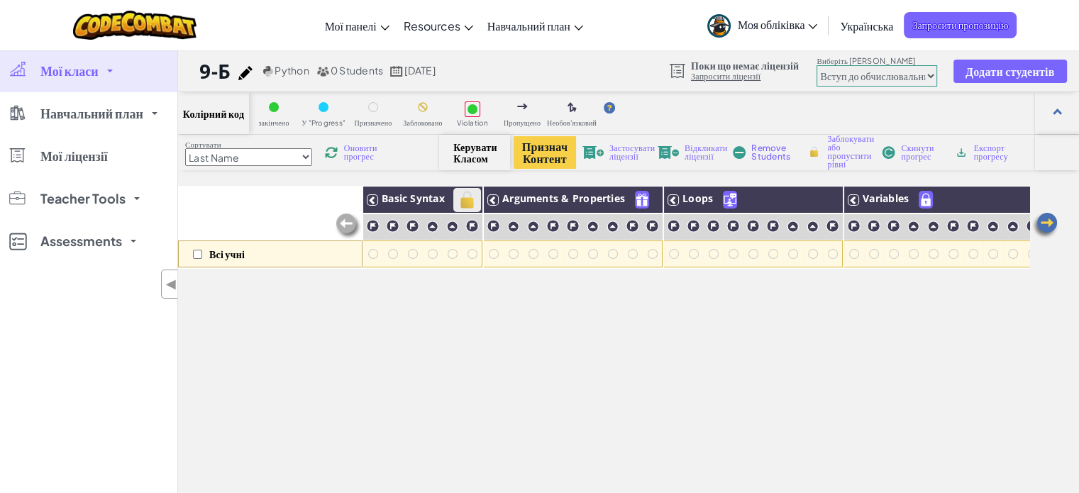
click at [473, 199] on img at bounding box center [467, 199] width 25 height 21
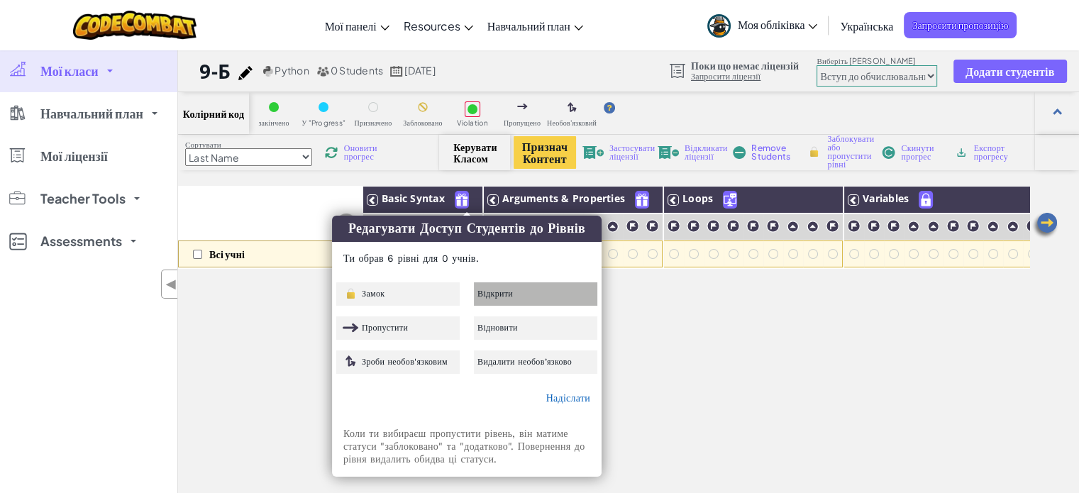
click at [494, 296] on span "Відкрити" at bounding box center [494, 293] width 35 height 9
click at [496, 289] on span "Відкрити" at bounding box center [494, 293] width 35 height 9
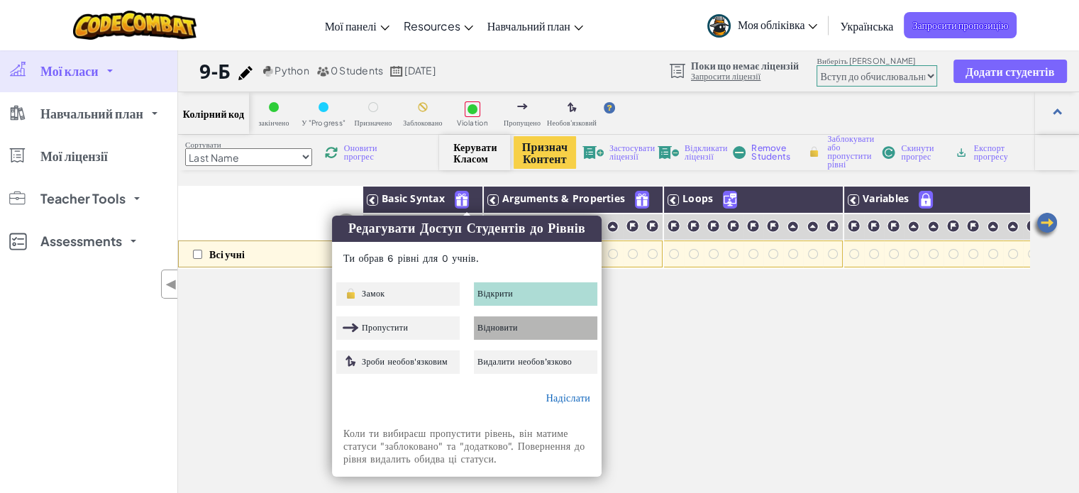
click at [506, 326] on span "Відновити" at bounding box center [497, 327] width 40 height 9
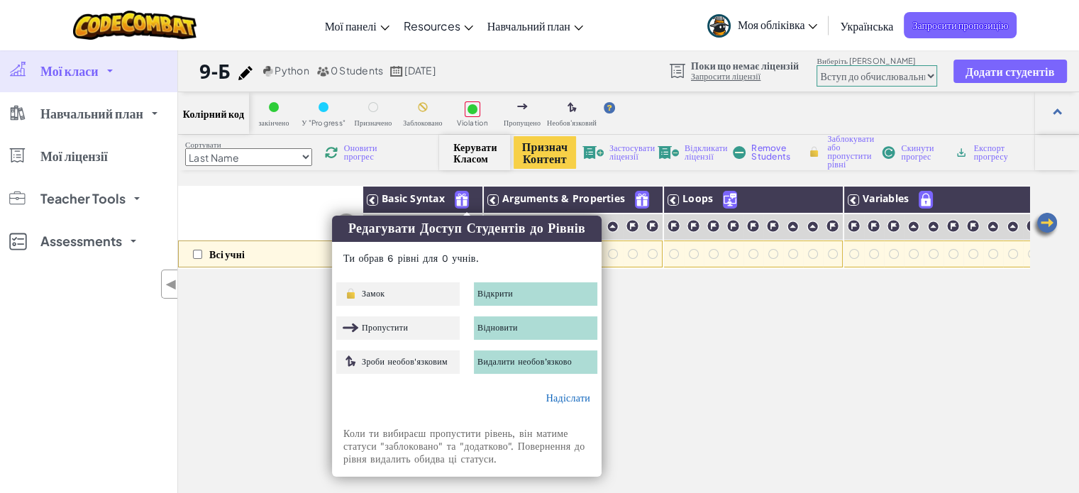
click at [514, 290] on div "Відкрити" at bounding box center [535, 293] width 123 height 23
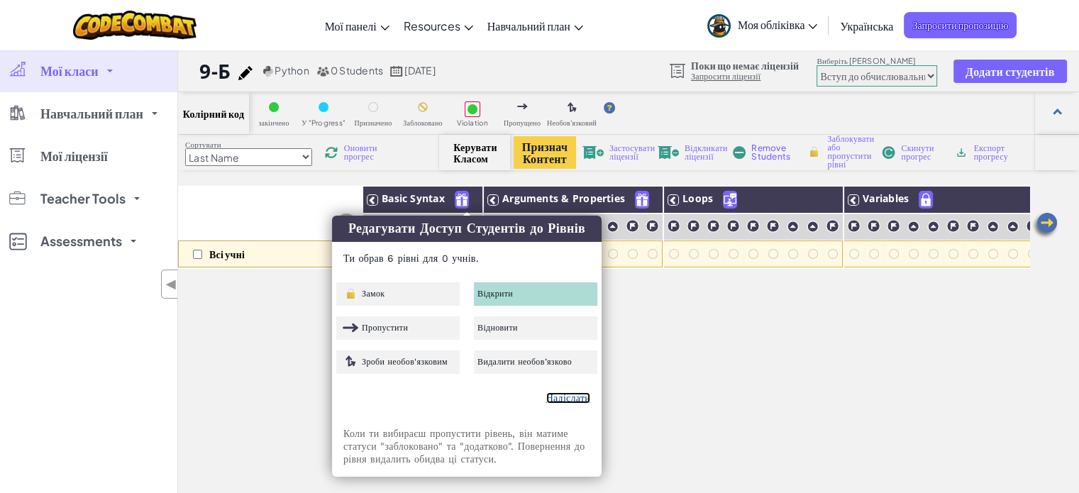
click at [564, 399] on link "Надіслати" at bounding box center [568, 397] width 44 height 11
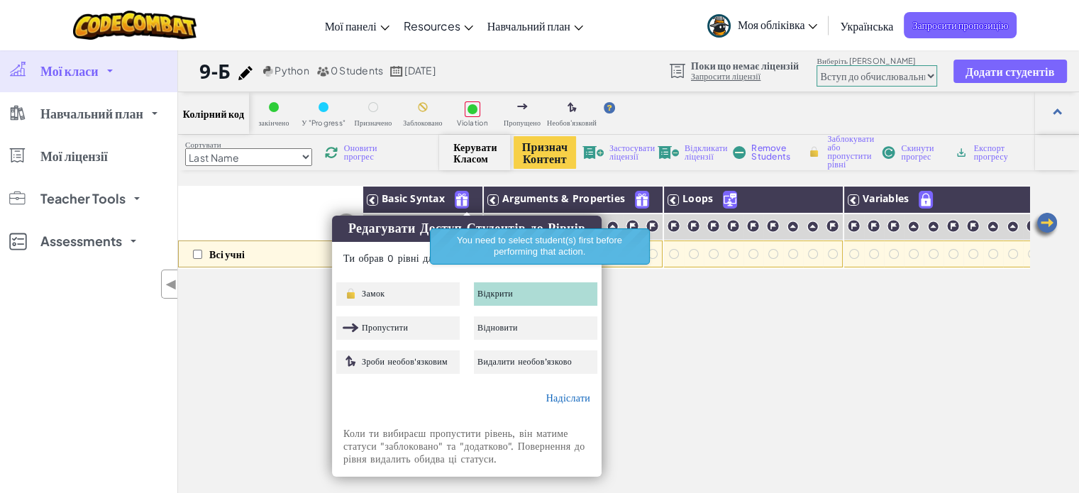
click at [669, 305] on div "Всі учні Basic Syntax Arguments & Properties Loops Variables" at bounding box center [603, 397] width 851 height 422
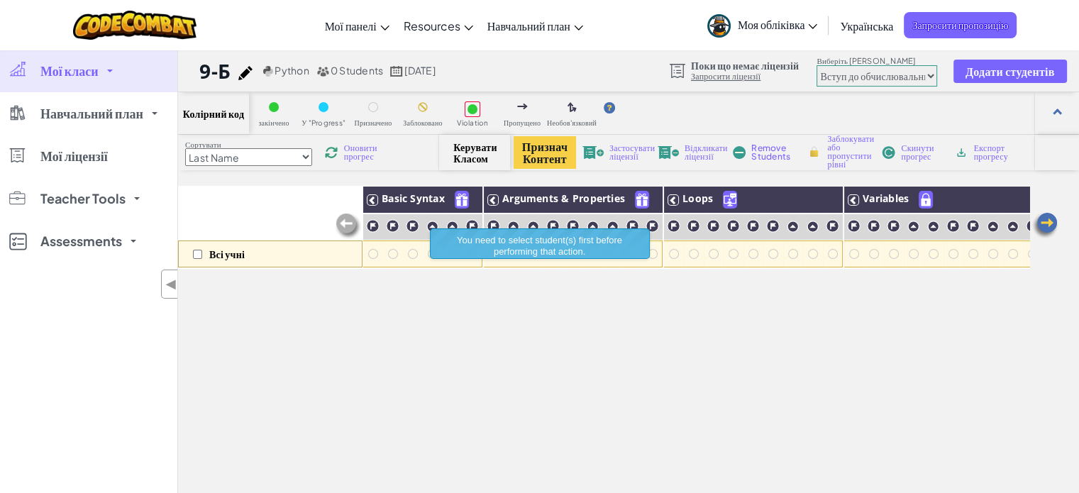
click at [579, 348] on div "Всі учні Basic Syntax Arguments & Properties Loops Variables" at bounding box center [603, 397] width 851 height 422
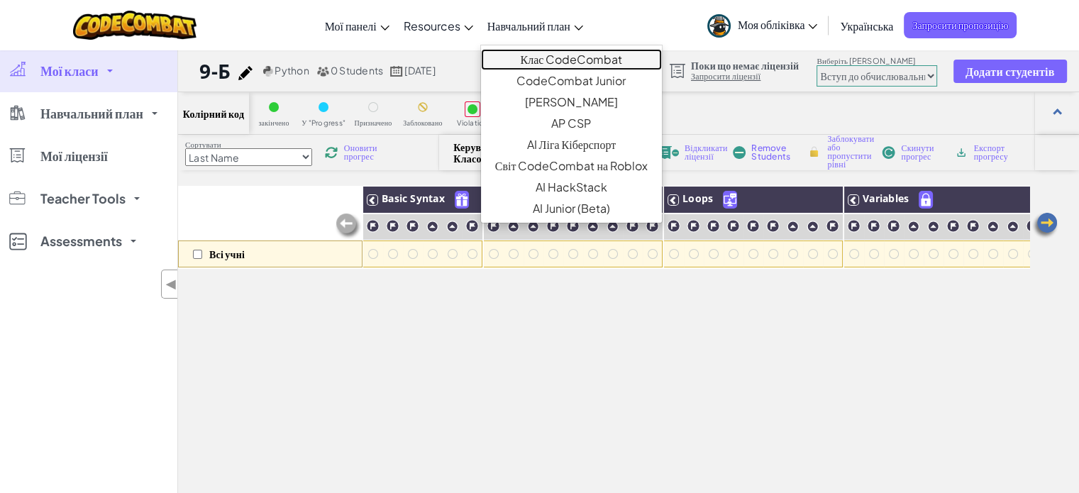
click at [565, 55] on link "Клас CodeCombat" at bounding box center [571, 59] width 181 height 21
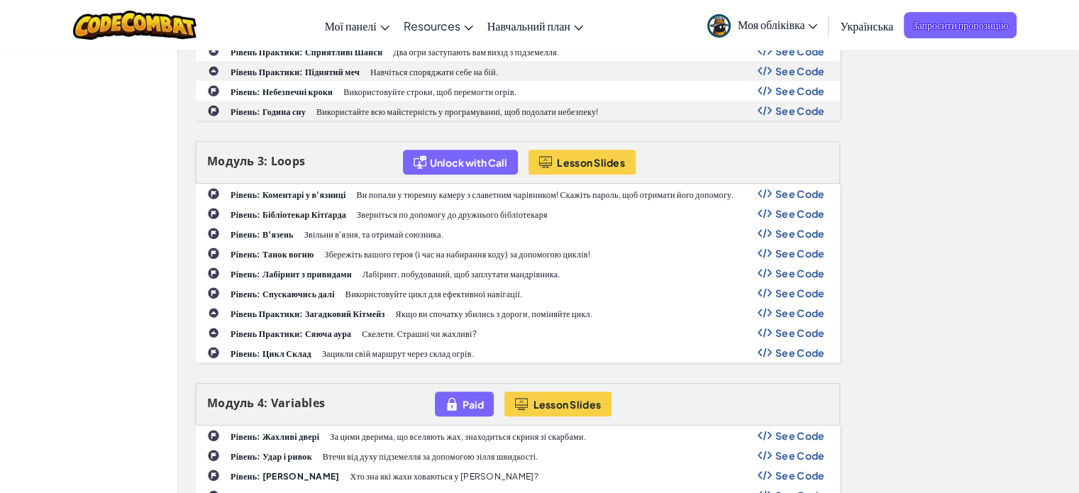
scroll to position [638, 0]
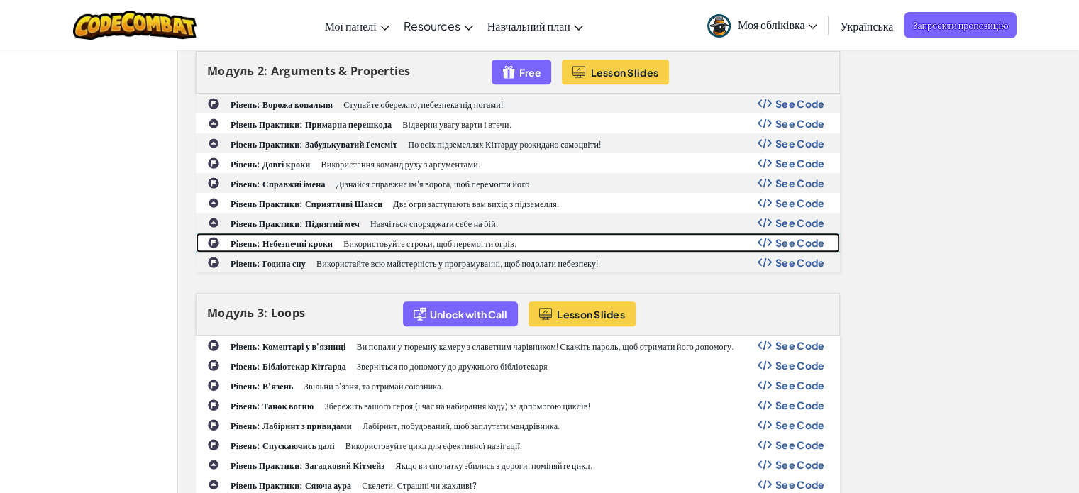
click at [794, 238] on span "See Code" at bounding box center [800, 242] width 50 height 11
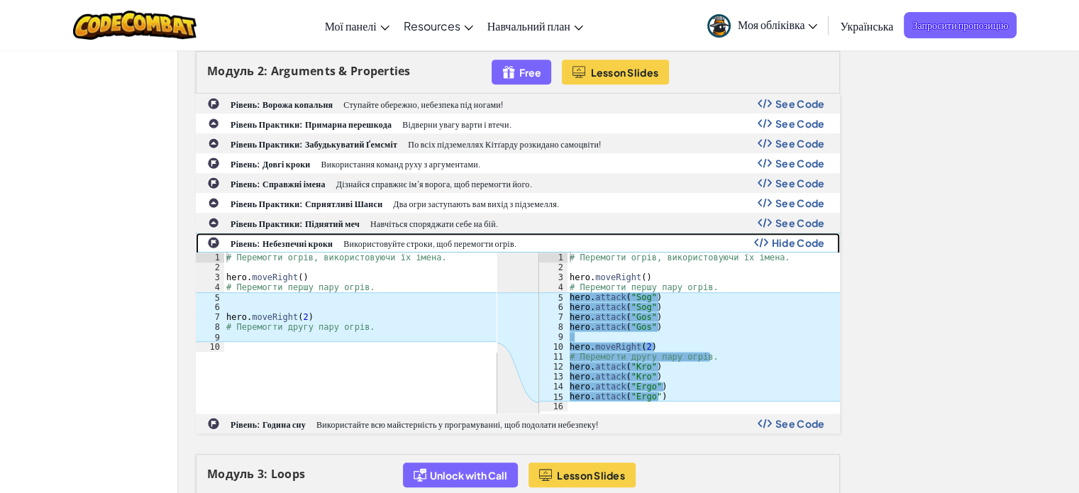
click at [339, 238] on div "Рівень: Небезпечні кроки [PERSON_NAME] строки, щоб перемогти огрів. Hide Code" at bounding box center [517, 242] width 643 height 18
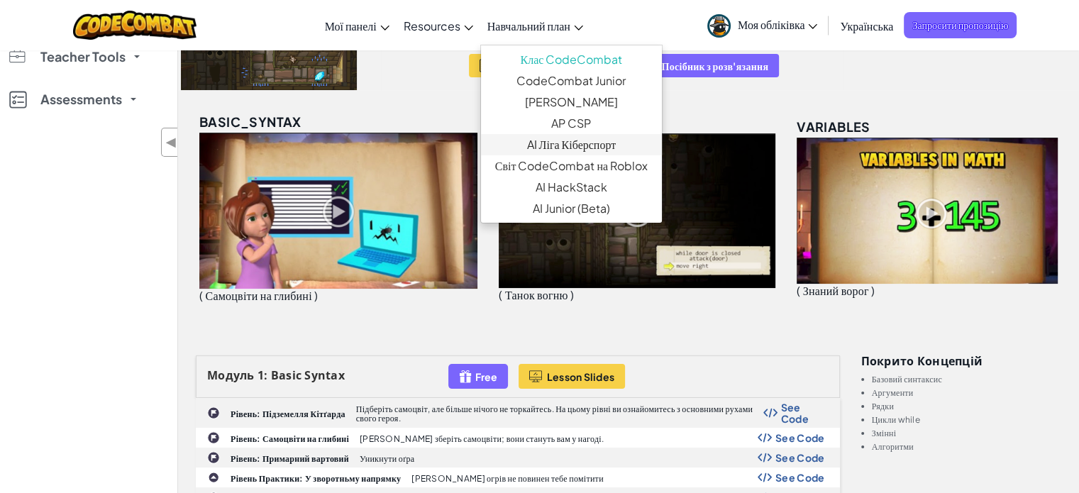
scroll to position [0, 0]
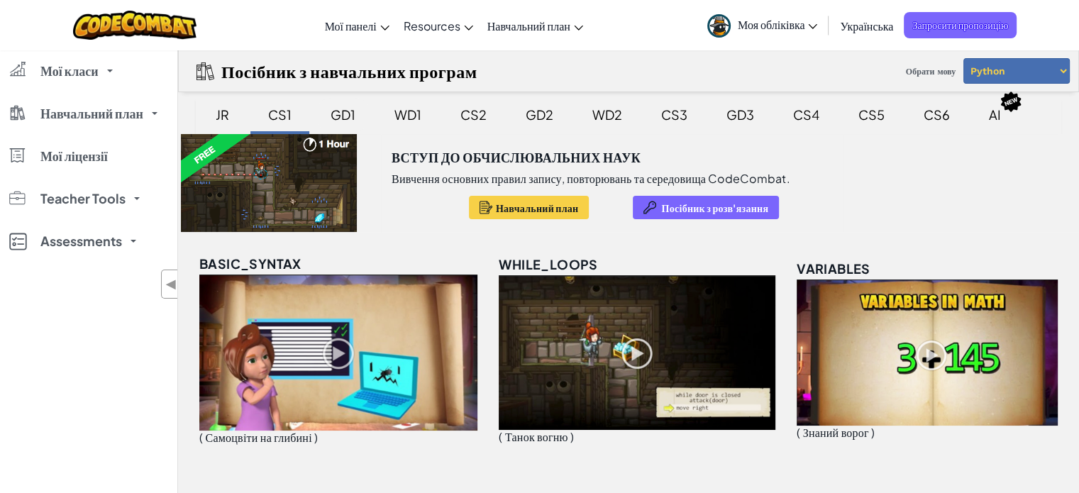
click at [338, 113] on div "GD1" at bounding box center [342, 114] width 53 height 33
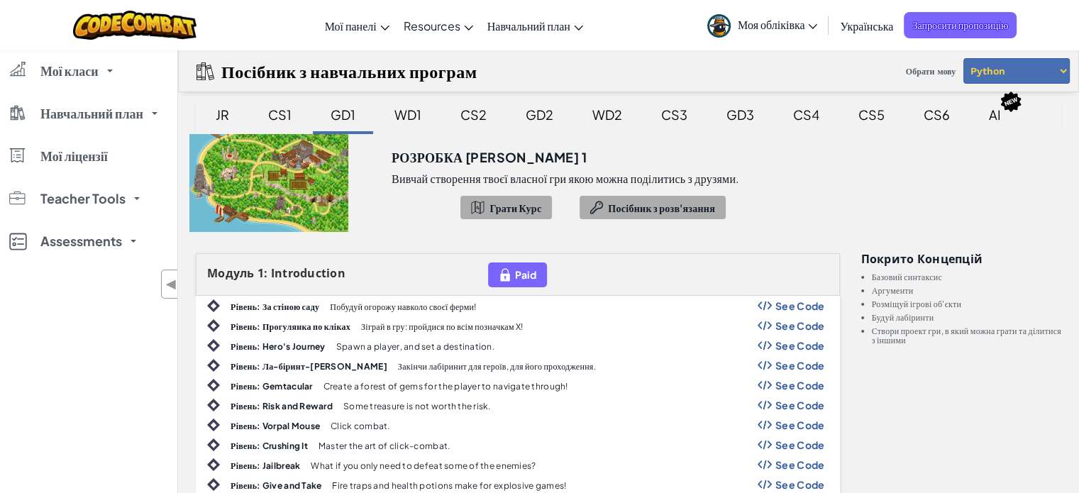
click at [406, 113] on div "WD1" at bounding box center [407, 114] width 55 height 33
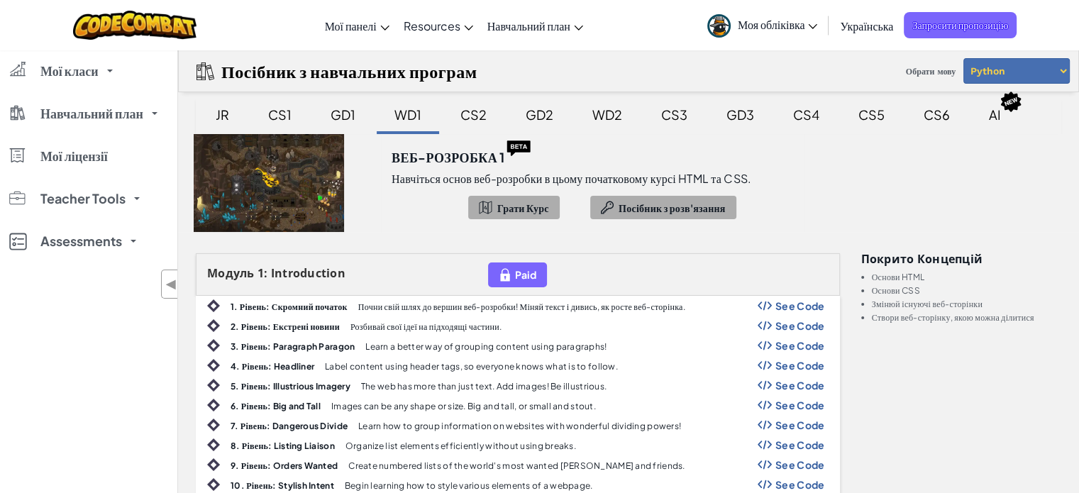
click at [1009, 72] on select "Python JavaScript" at bounding box center [1016, 71] width 106 height 26
click at [1007, 70] on select "Python JavaScript" at bounding box center [1016, 71] width 106 height 26
click at [999, 111] on img at bounding box center [1010, 102] width 23 height 22
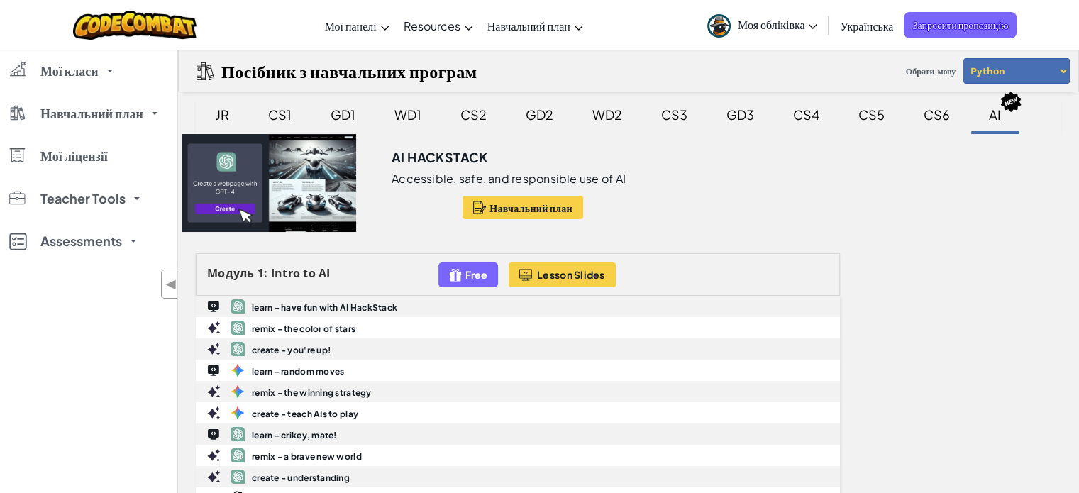
click at [229, 115] on div "JR" at bounding box center [222, 114] width 42 height 33
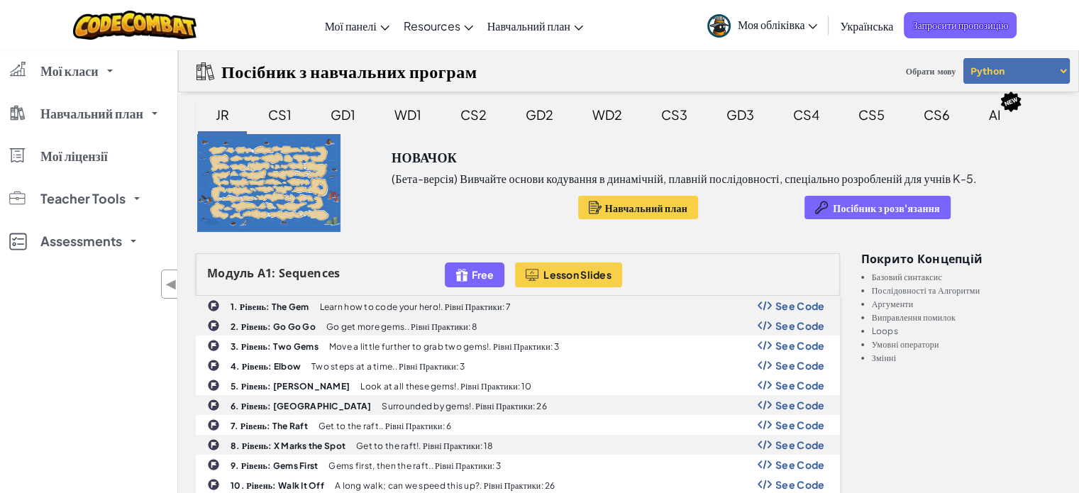
click at [224, 114] on div "JR" at bounding box center [222, 114] width 42 height 33
click at [273, 112] on div "CS1" at bounding box center [280, 114] width 52 height 33
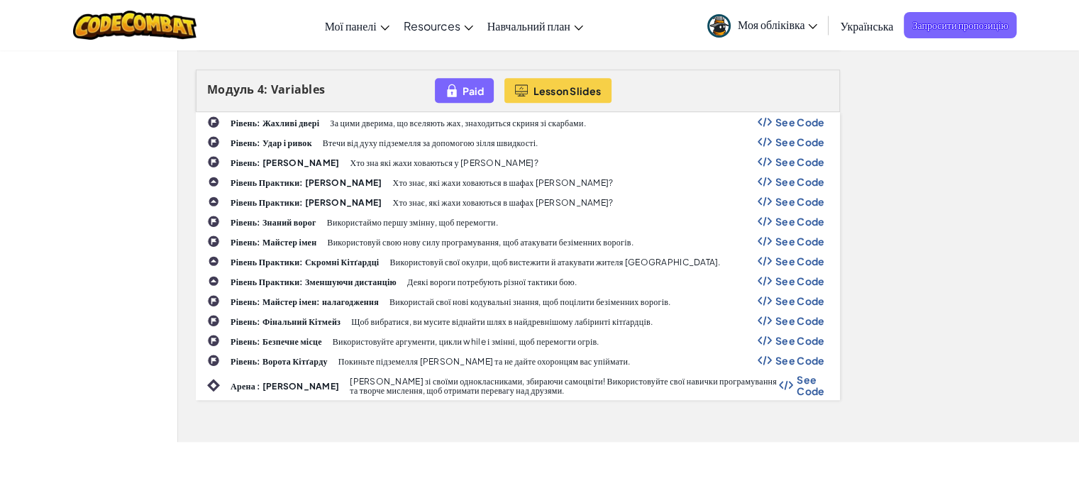
scroll to position [993, 0]
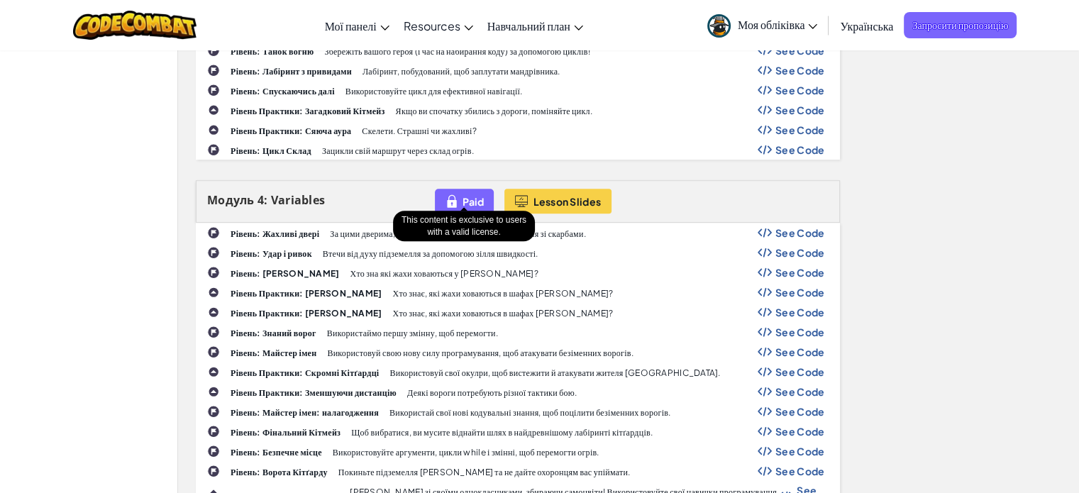
click at [462, 189] on div "Paid" at bounding box center [464, 201] width 59 height 25
click at [463, 196] on span "Paid" at bounding box center [472, 201] width 21 height 11
click at [471, 196] on span "Paid" at bounding box center [472, 201] width 21 height 11
click at [452, 194] on img at bounding box center [451, 201] width 13 height 16
click at [471, 196] on span "Paid" at bounding box center [472, 201] width 21 height 11
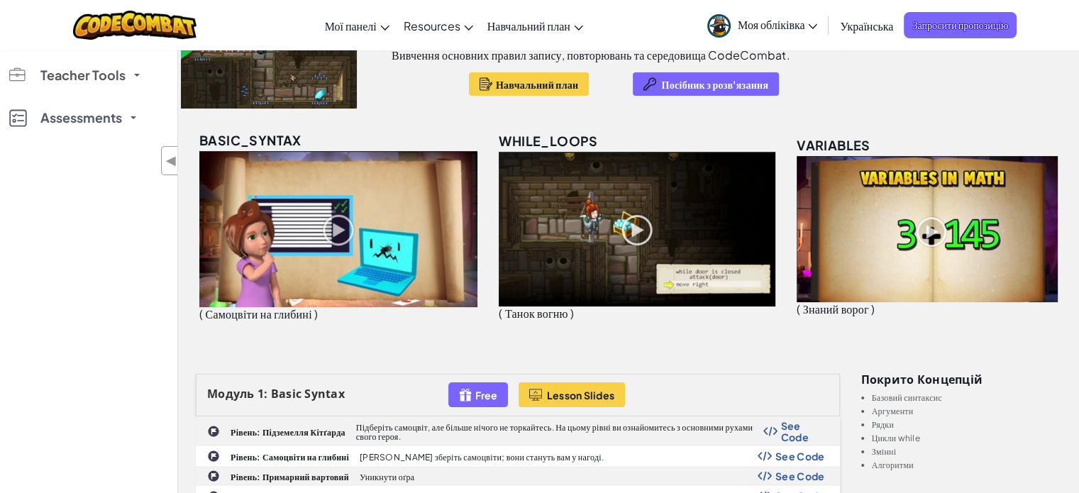
scroll to position [0, 0]
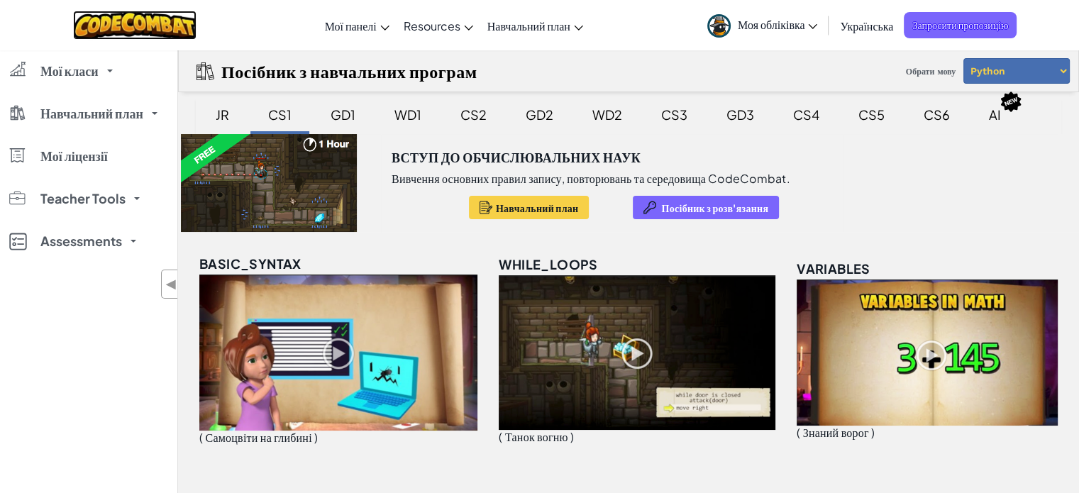
click at [117, 18] on img at bounding box center [135, 25] width 124 height 29
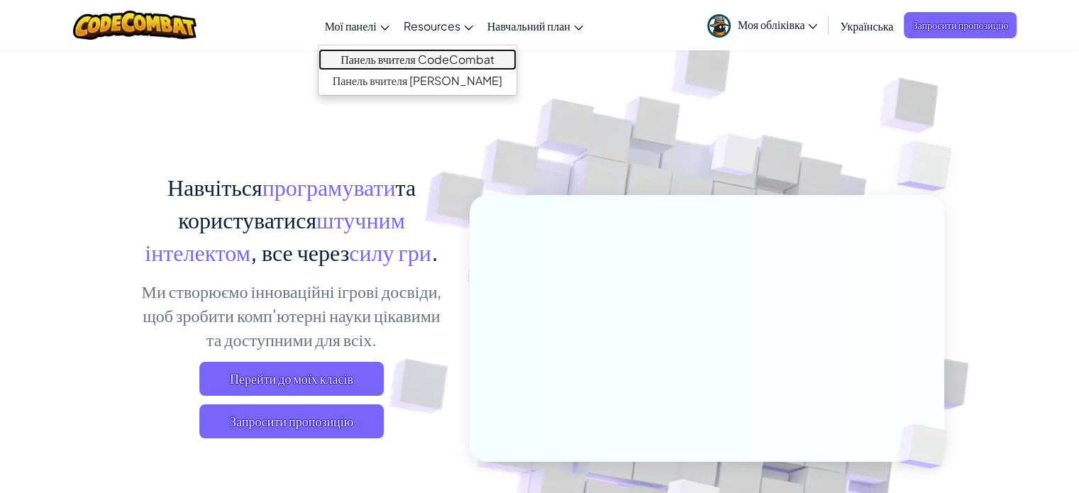
click at [396, 58] on link "Панель вчителя CodeCombat" at bounding box center [417, 59] width 199 height 21
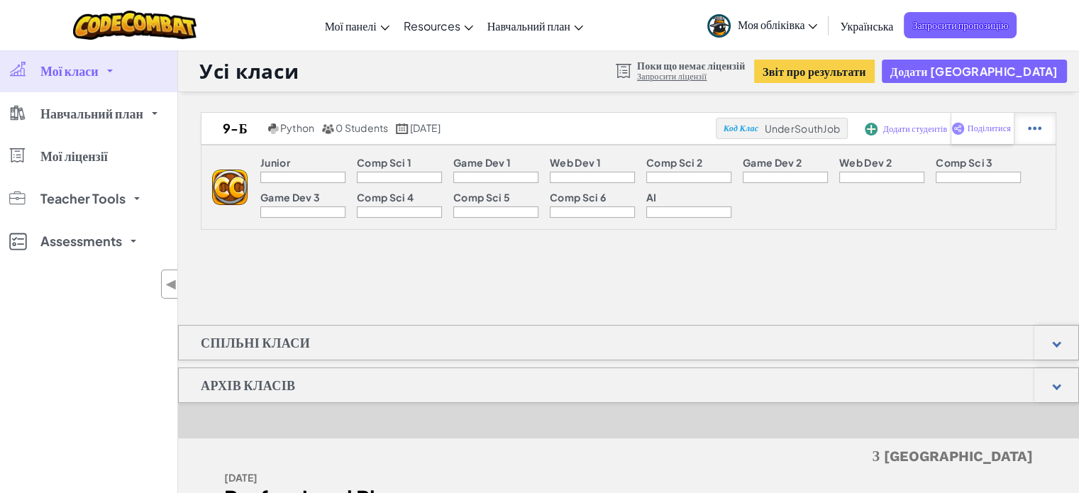
click at [1024, 130] on div at bounding box center [1034, 128] width 42 height 31
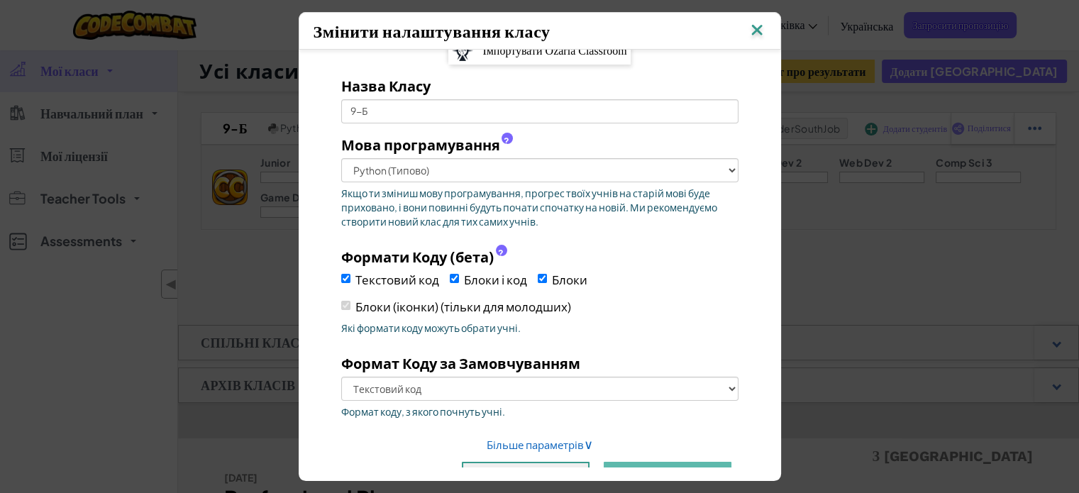
scroll to position [61, 0]
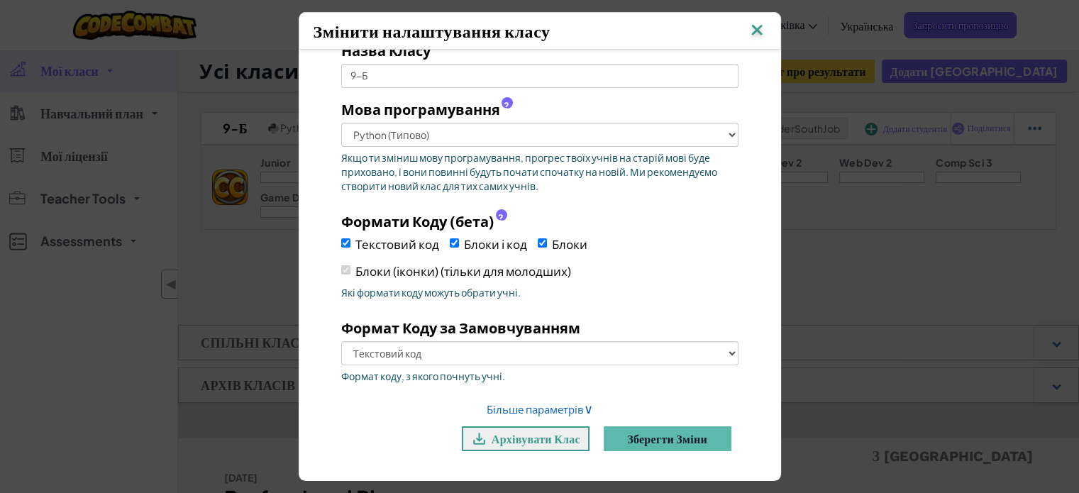
click at [762, 30] on img at bounding box center [757, 31] width 18 height 21
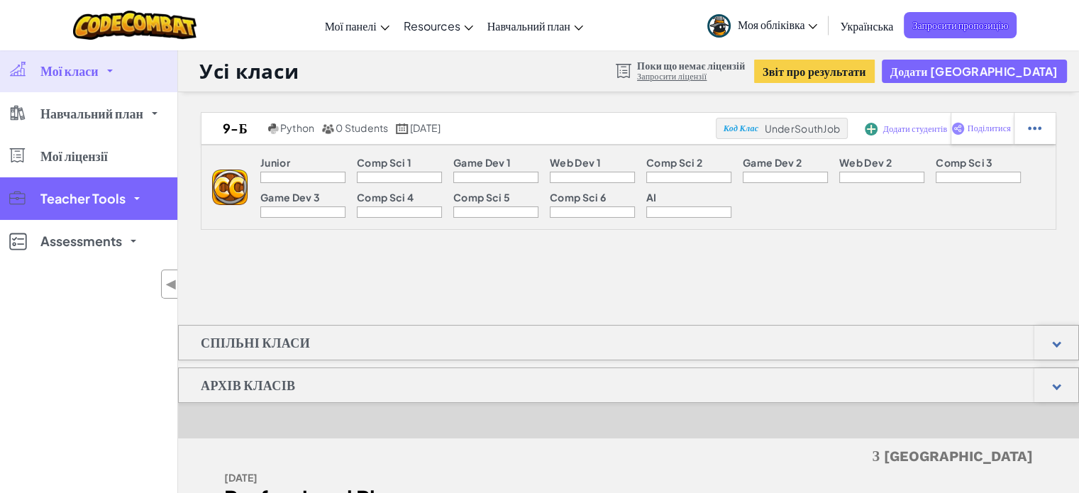
click at [84, 194] on span "Teacher Tools" at bounding box center [82, 198] width 85 height 13
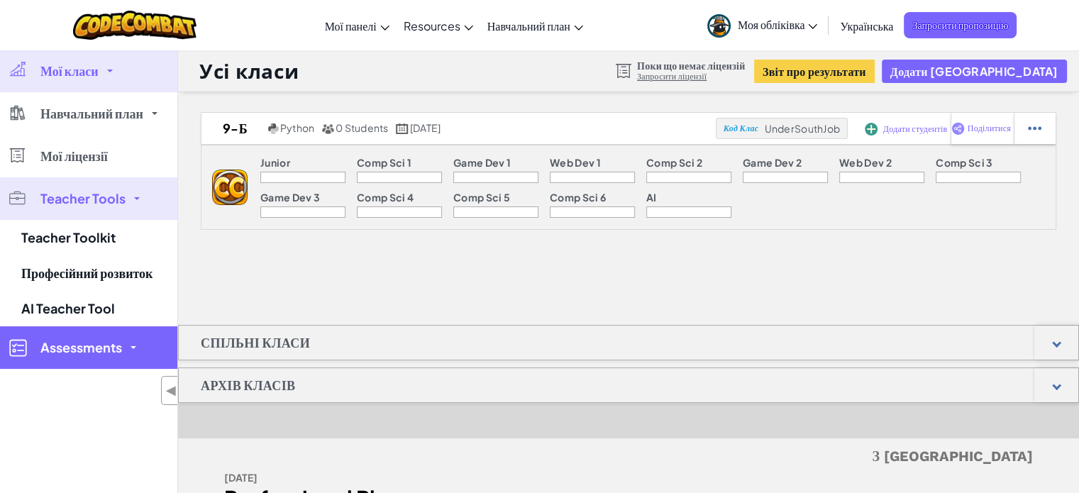
click at [79, 350] on span "Assessments" at bounding box center [81, 347] width 82 height 13
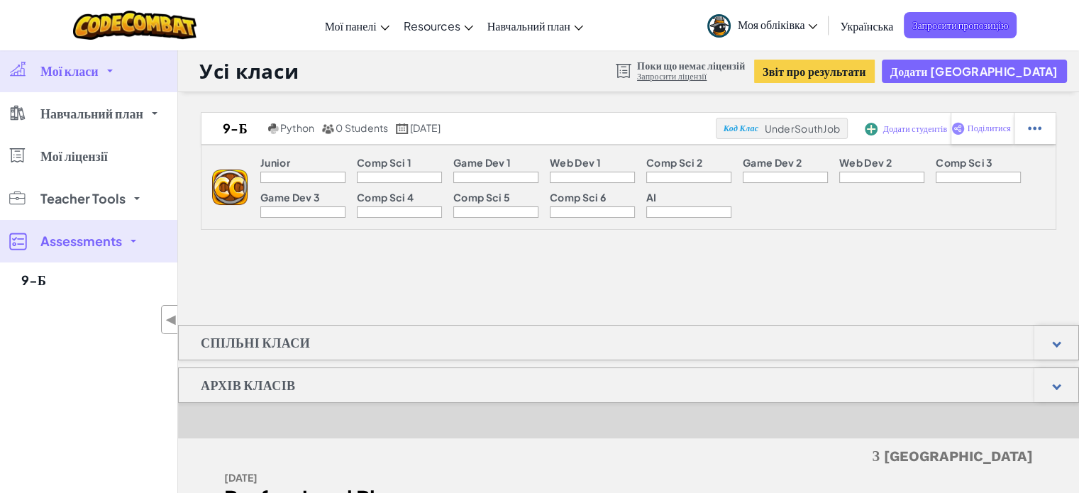
click at [99, 246] on span "Assessments" at bounding box center [81, 241] width 82 height 13
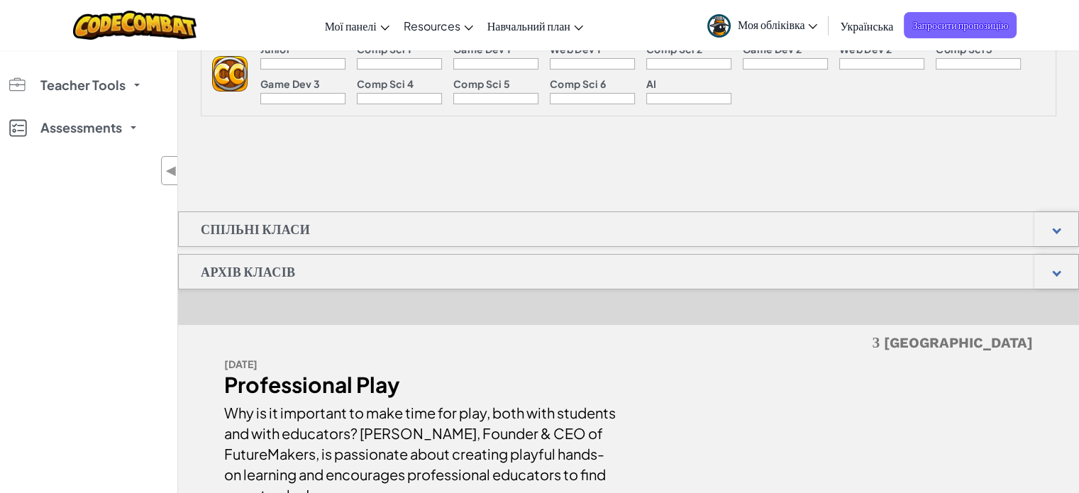
scroll to position [0, 0]
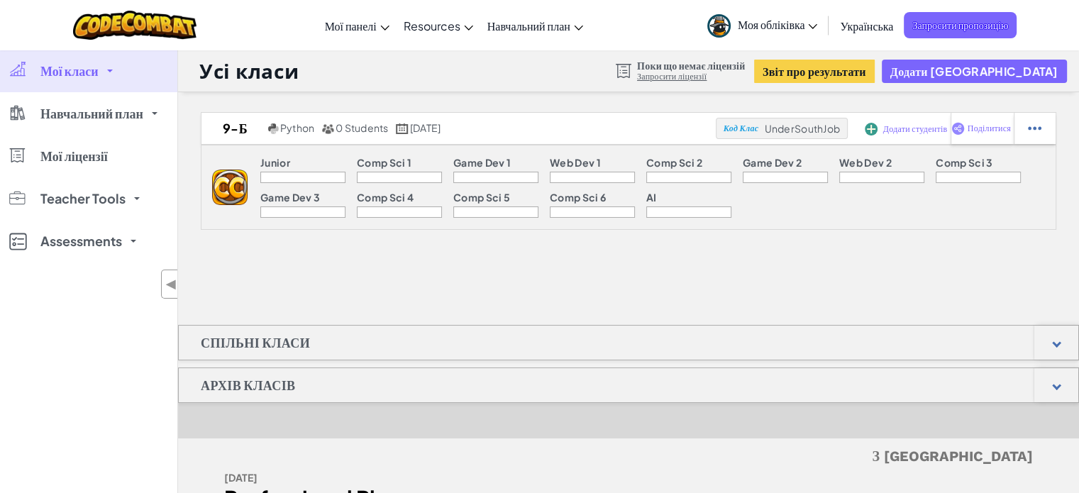
click at [738, 78] on link "Запросити ліцензії" at bounding box center [691, 76] width 108 height 11
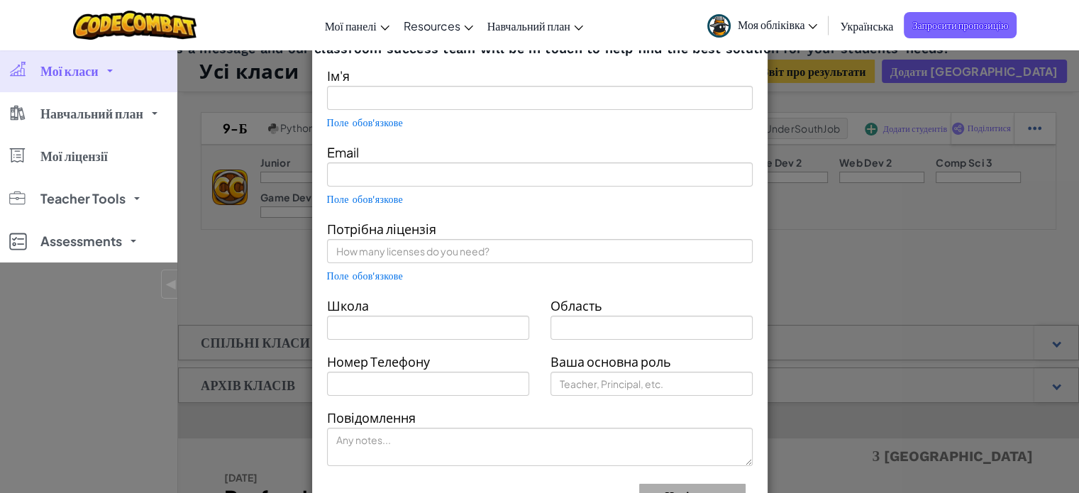
type input "[PERSON_NAME]"
type input "[EMAIL_ADDRESS][DOMAIN_NAME]"
type input "АГрономічненський ліцей"
type input "Вінницький"
type input "Teacher"
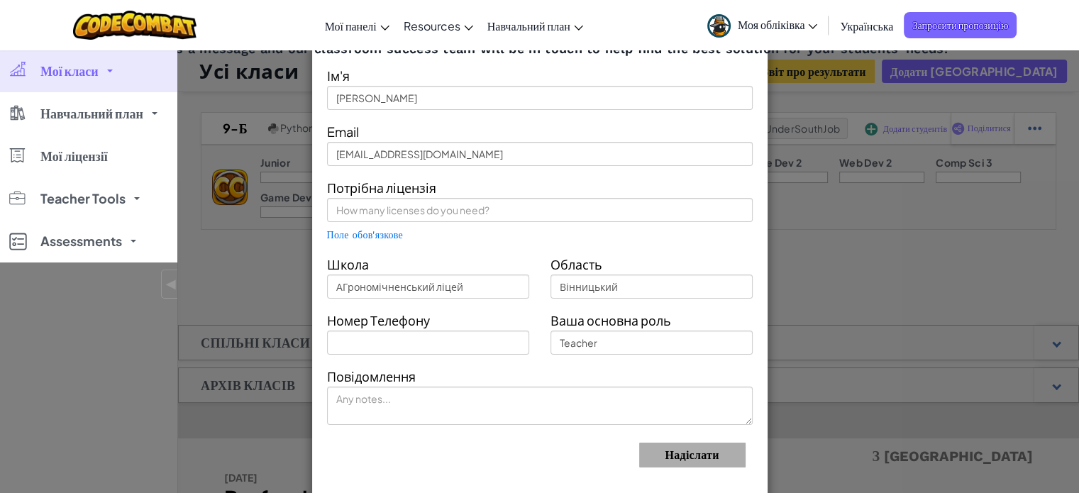
click at [945, 215] on div "Contact Our Classroom Team Send us a message and our classroom success team wil…" at bounding box center [539, 246] width 1079 height 493
click at [128, 295] on div "Мої класи Усі класи 9-Б Навчальний план K-5 6-8 9-12 CodeCombat Junior Клас Cod…" at bounding box center [88, 296] width 177 height 493
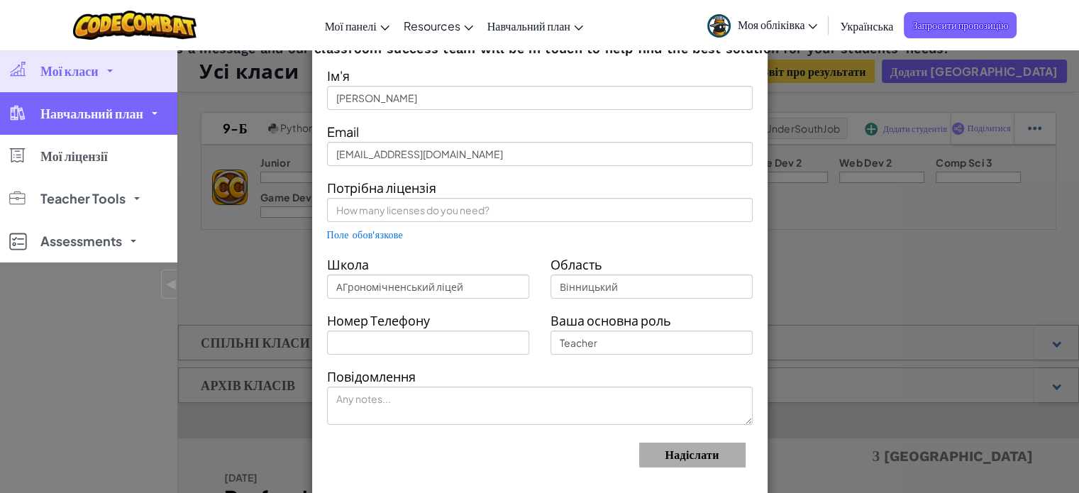
click at [79, 118] on span "Навчальний план" at bounding box center [91, 113] width 103 height 13
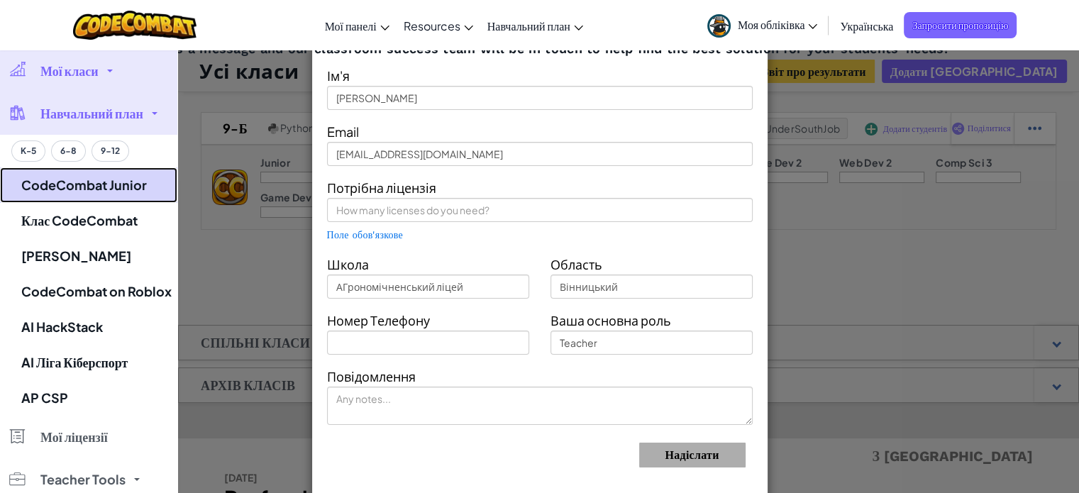
click at [78, 191] on link "CodeCombat Junior" at bounding box center [88, 184] width 177 height 35
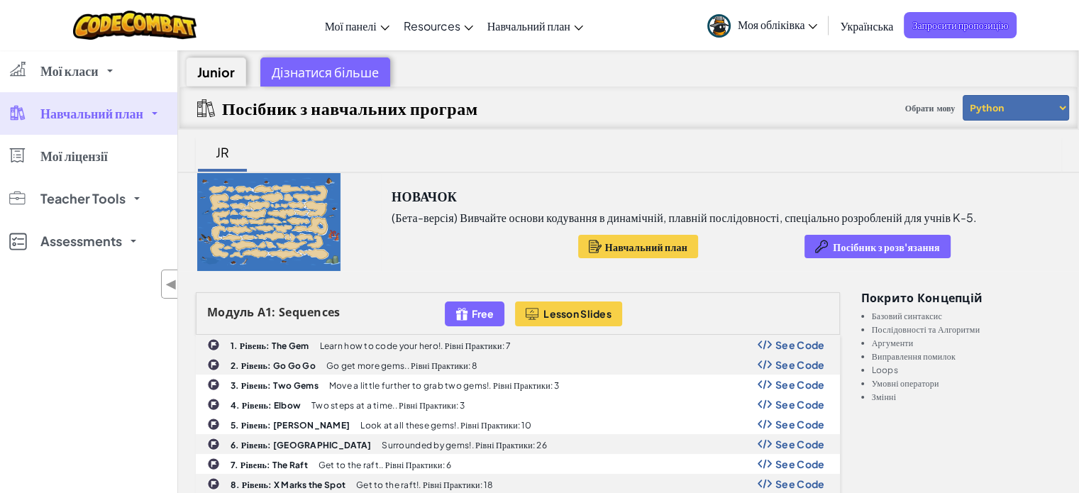
click at [95, 116] on span "Навчальний план" at bounding box center [91, 113] width 103 height 13
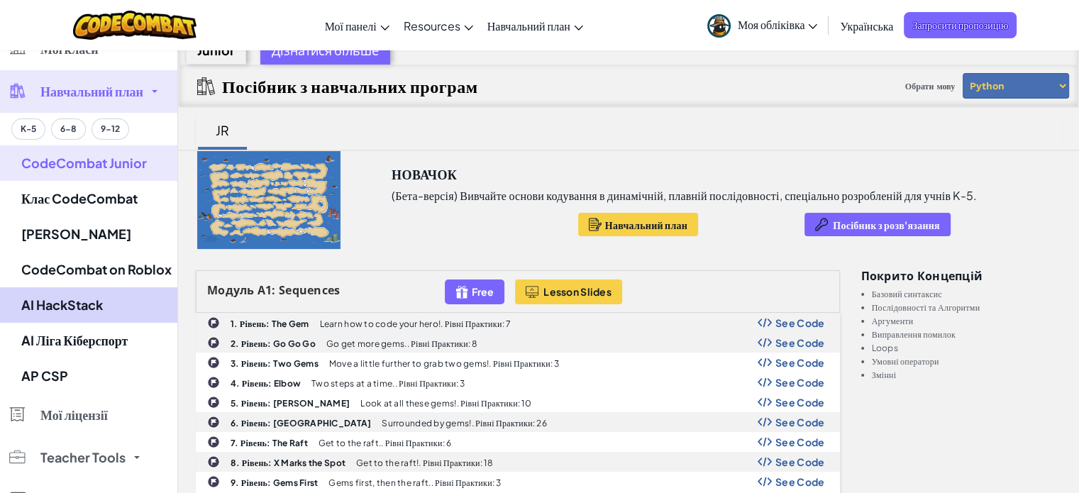
scroll to position [142, 0]
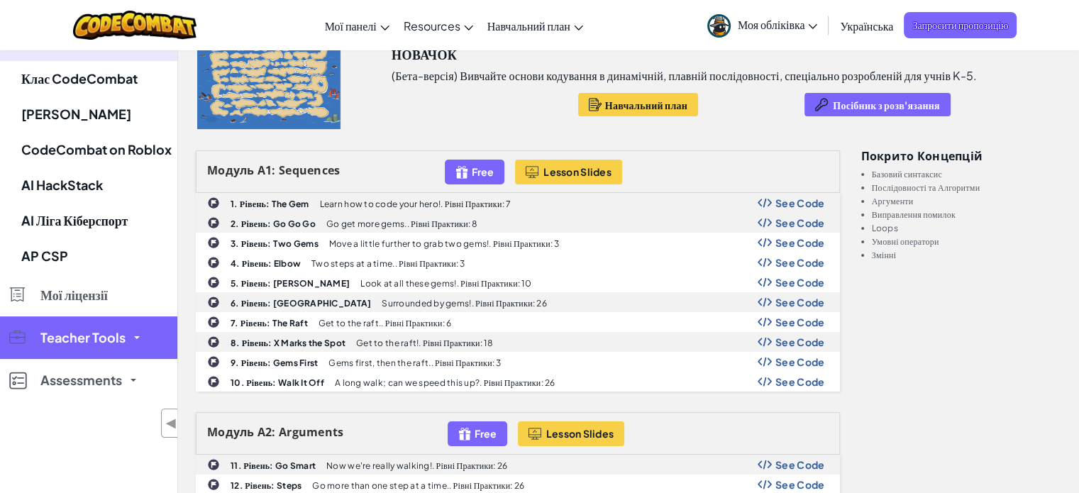
click at [122, 335] on span "Teacher Tools" at bounding box center [82, 337] width 85 height 13
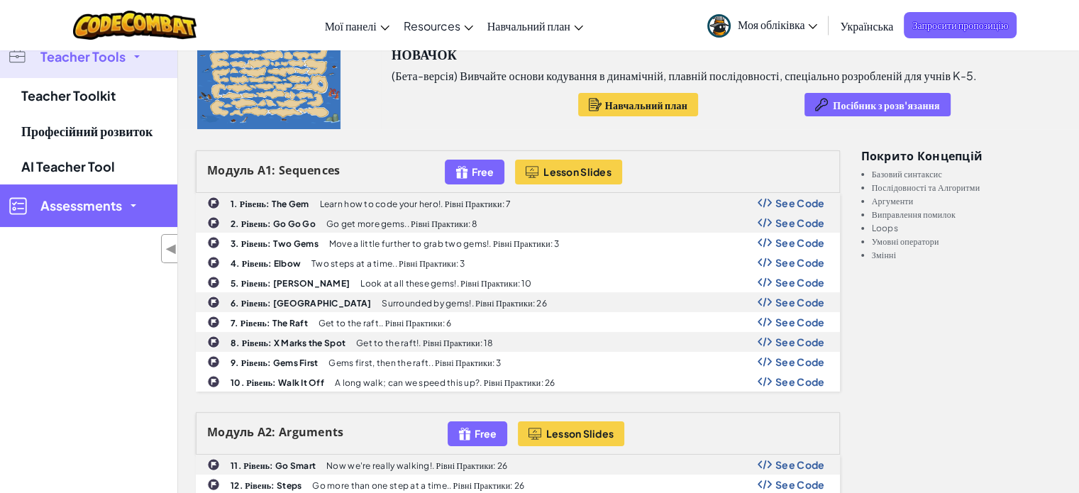
click at [87, 201] on span "Assessments" at bounding box center [81, 205] width 82 height 13
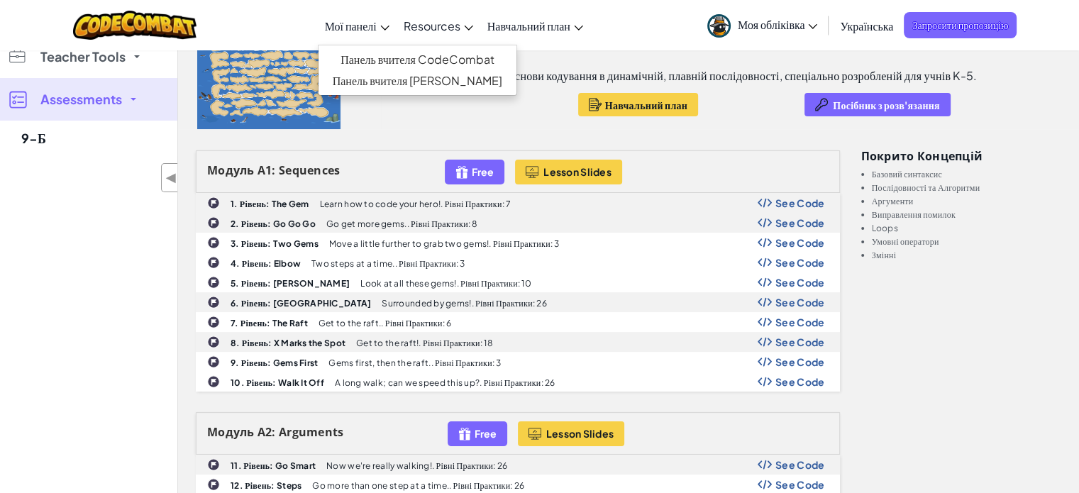
click at [354, 26] on span "Мої панелі" at bounding box center [351, 25] width 52 height 15
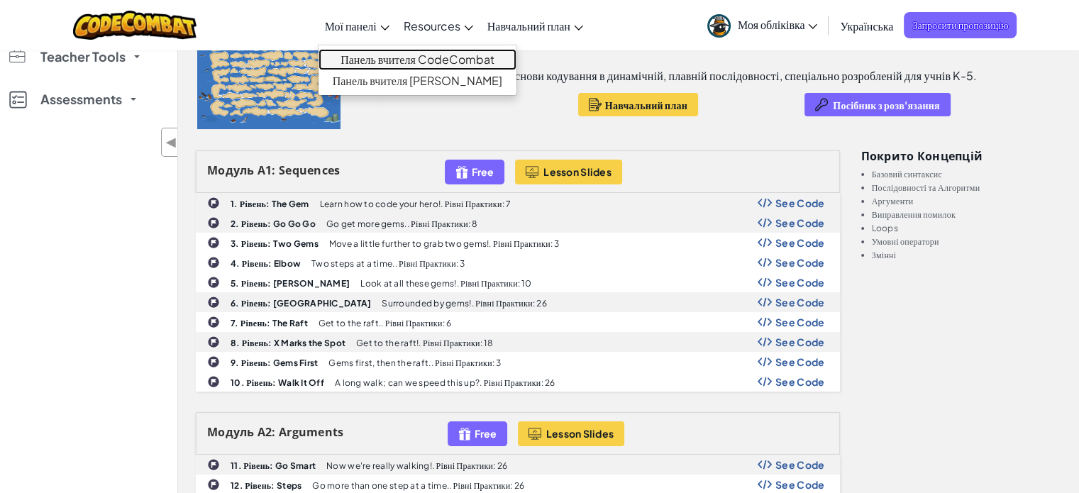
click at [379, 60] on link "Панель вчителя CodeCombat" at bounding box center [417, 59] width 199 height 21
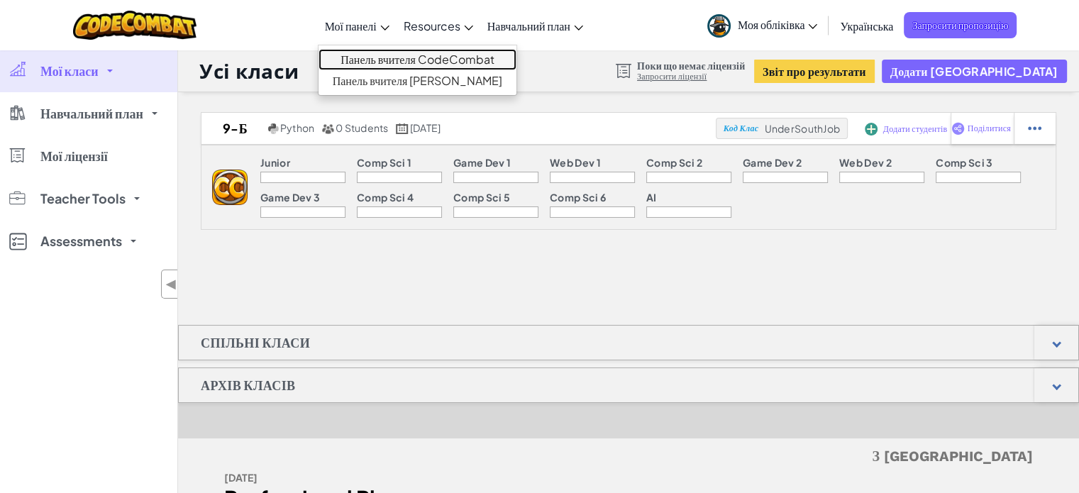
click at [355, 61] on link "Панель вчителя CodeCombat" at bounding box center [417, 59] width 199 height 21
click at [401, 169] on div "Comp Sci 1" at bounding box center [399, 164] width 85 height 15
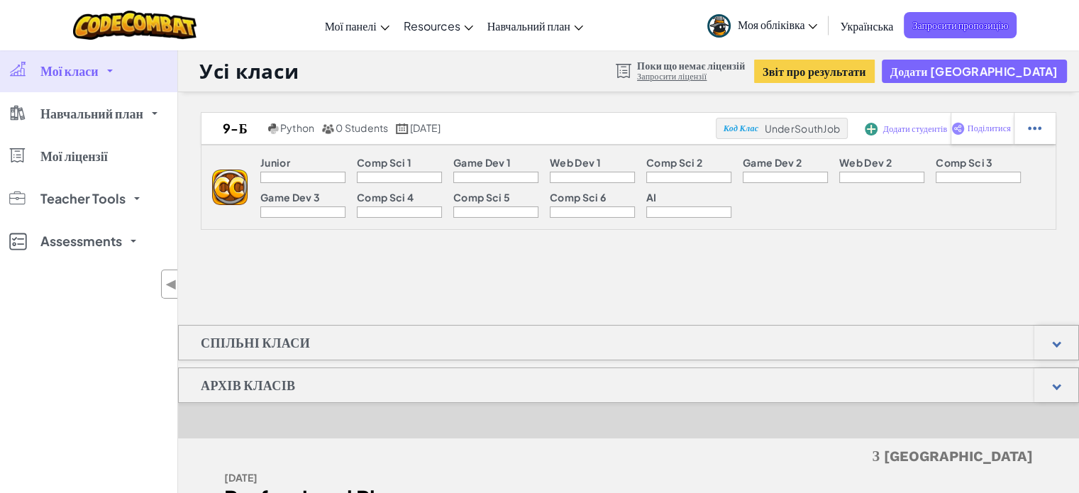
click at [287, 160] on p "Junior" at bounding box center [275, 162] width 30 height 11
click at [397, 157] on p "Comp Sci 1" at bounding box center [384, 162] width 55 height 11
click at [475, 161] on p "Game Dev 1" at bounding box center [481, 162] width 57 height 11
click at [590, 161] on p "Web Dev 1" at bounding box center [575, 162] width 51 height 11
drag, startPoint x: 669, startPoint y: 164, endPoint x: 716, endPoint y: 172, distance: 48.3
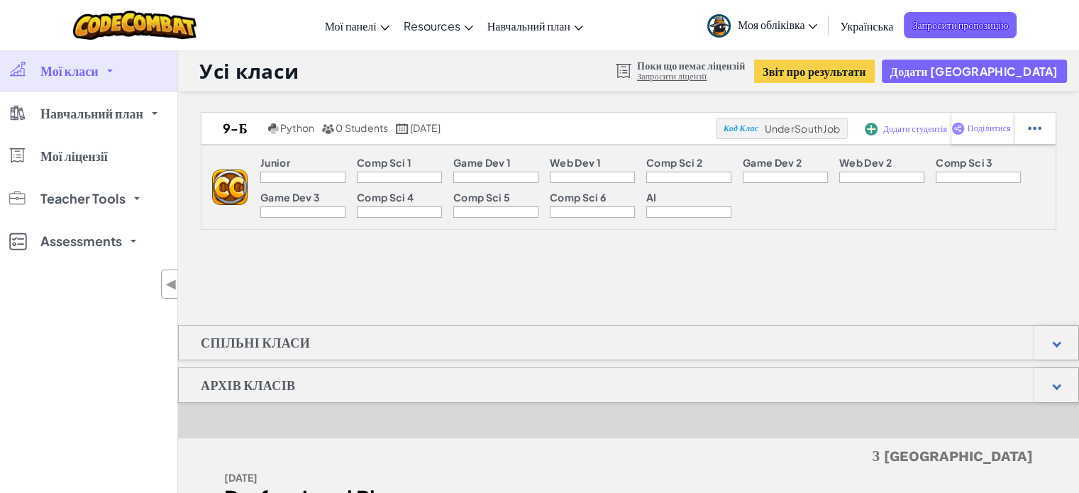
click at [667, 164] on p "Comp Sci 2" at bounding box center [674, 162] width 56 height 11
click at [778, 158] on p "Game Dev 2" at bounding box center [772, 162] width 59 height 11
click at [872, 159] on p "Web Dev 2" at bounding box center [865, 162] width 52 height 11
click at [965, 162] on p "Comp Sci 3" at bounding box center [963, 162] width 57 height 11
click at [282, 199] on p "Game Dev 3" at bounding box center [290, 196] width 60 height 11
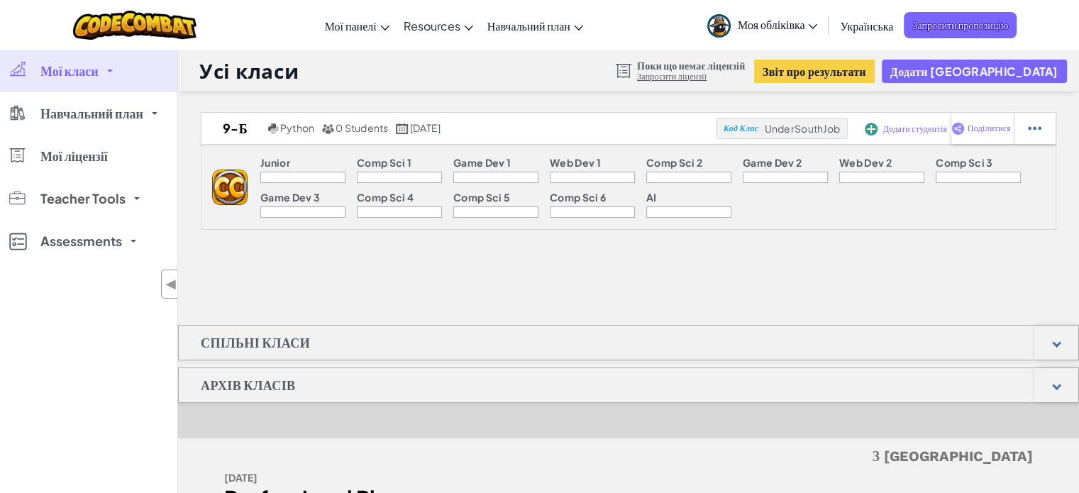
click at [408, 189] on div "Junior Comp Sci 1 Game Dev 1 Web Dev 1 Comp Sci 2 Game Dev 2 Web Dev 2 Comp Sci…" at bounding box center [652, 187] width 808 height 84
click at [507, 201] on p "Comp Sci 5" at bounding box center [481, 196] width 57 height 11
click at [594, 205] on div "Comp Sci 6" at bounding box center [592, 198] width 85 height 15
click at [655, 201] on p "AI" at bounding box center [651, 196] width 11 height 11
click at [830, 131] on span "UnderSouthJob" at bounding box center [802, 128] width 75 height 13
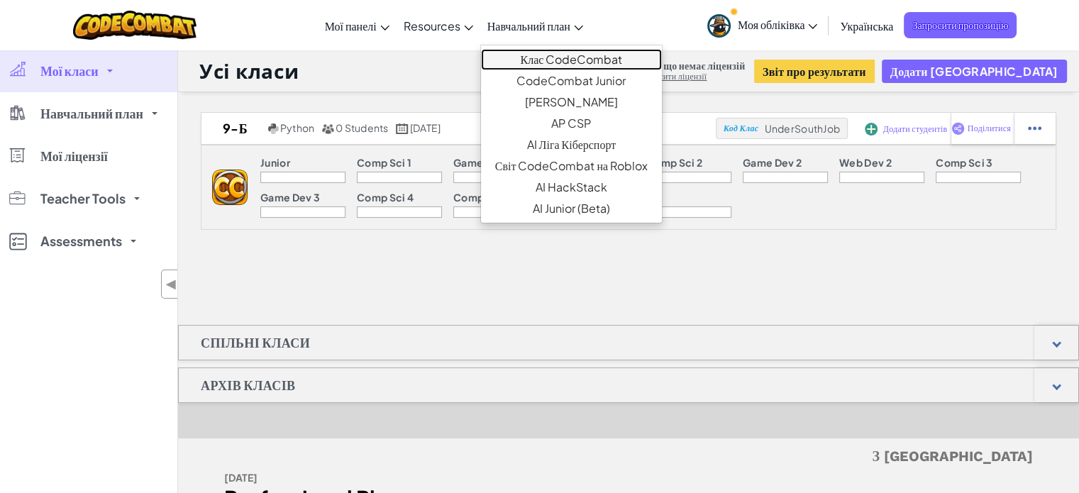
click at [562, 62] on link "Клас CodeCombat" at bounding box center [571, 59] width 181 height 21
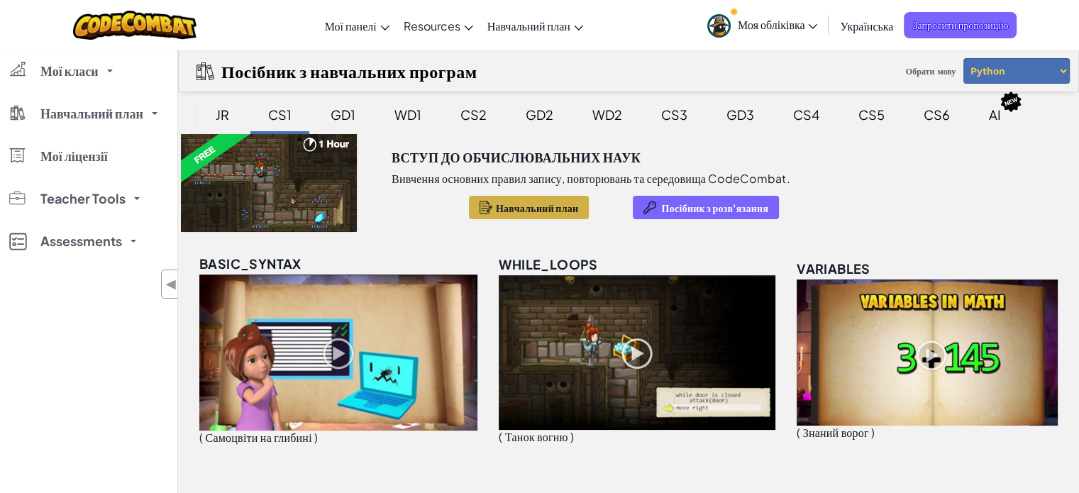
click at [550, 209] on span "Навчальний план" at bounding box center [537, 207] width 82 height 11
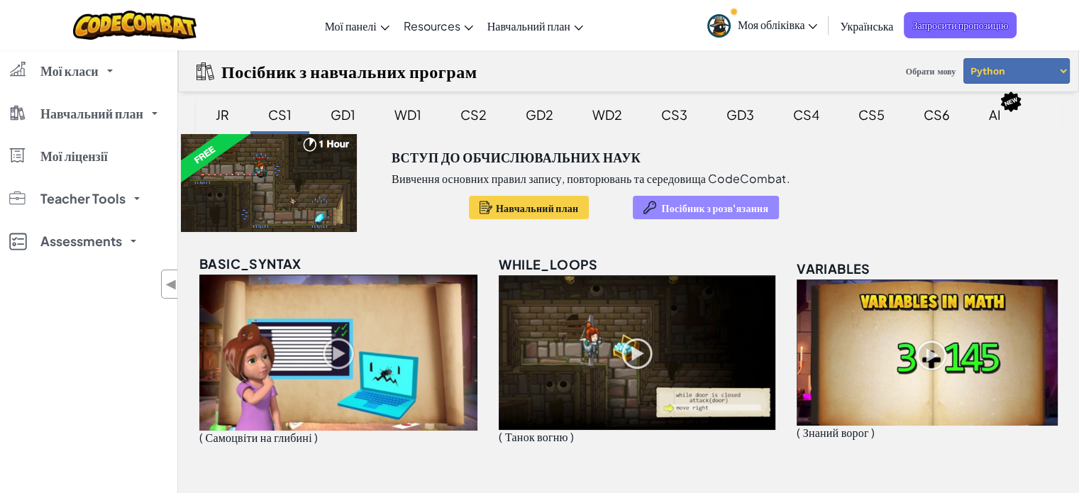
click at [706, 202] on span "Посібник з розв'язання" at bounding box center [714, 207] width 107 height 11
